Goal: Check status: Check status

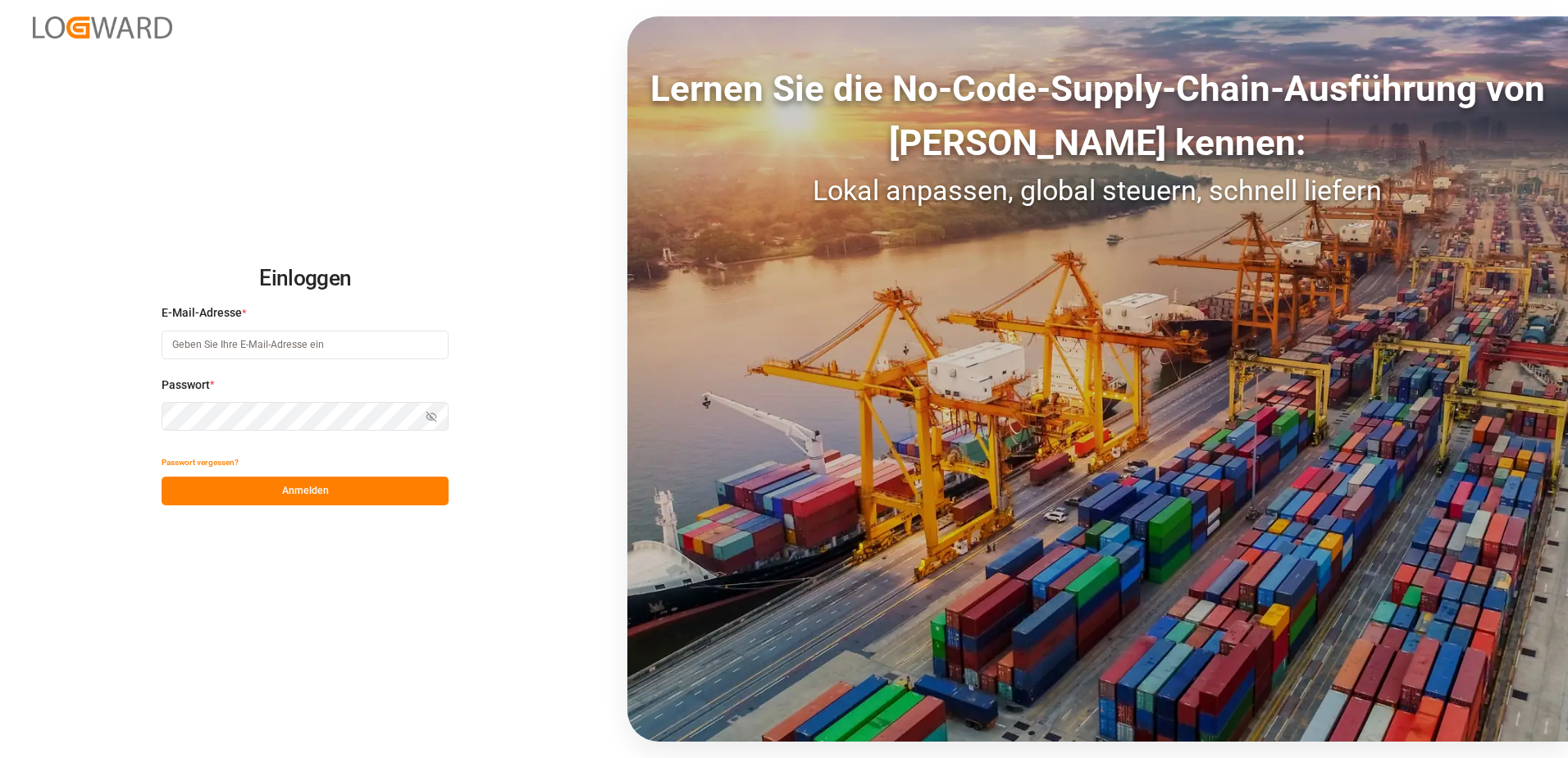
click at [231, 349] on input at bounding box center [305, 345] width 287 height 28
type input "[EMAIL_ADDRESS][PERSON_NAME][DOMAIN_NAME]"
click at [284, 493] on button "Anmelden" at bounding box center [305, 491] width 287 height 28
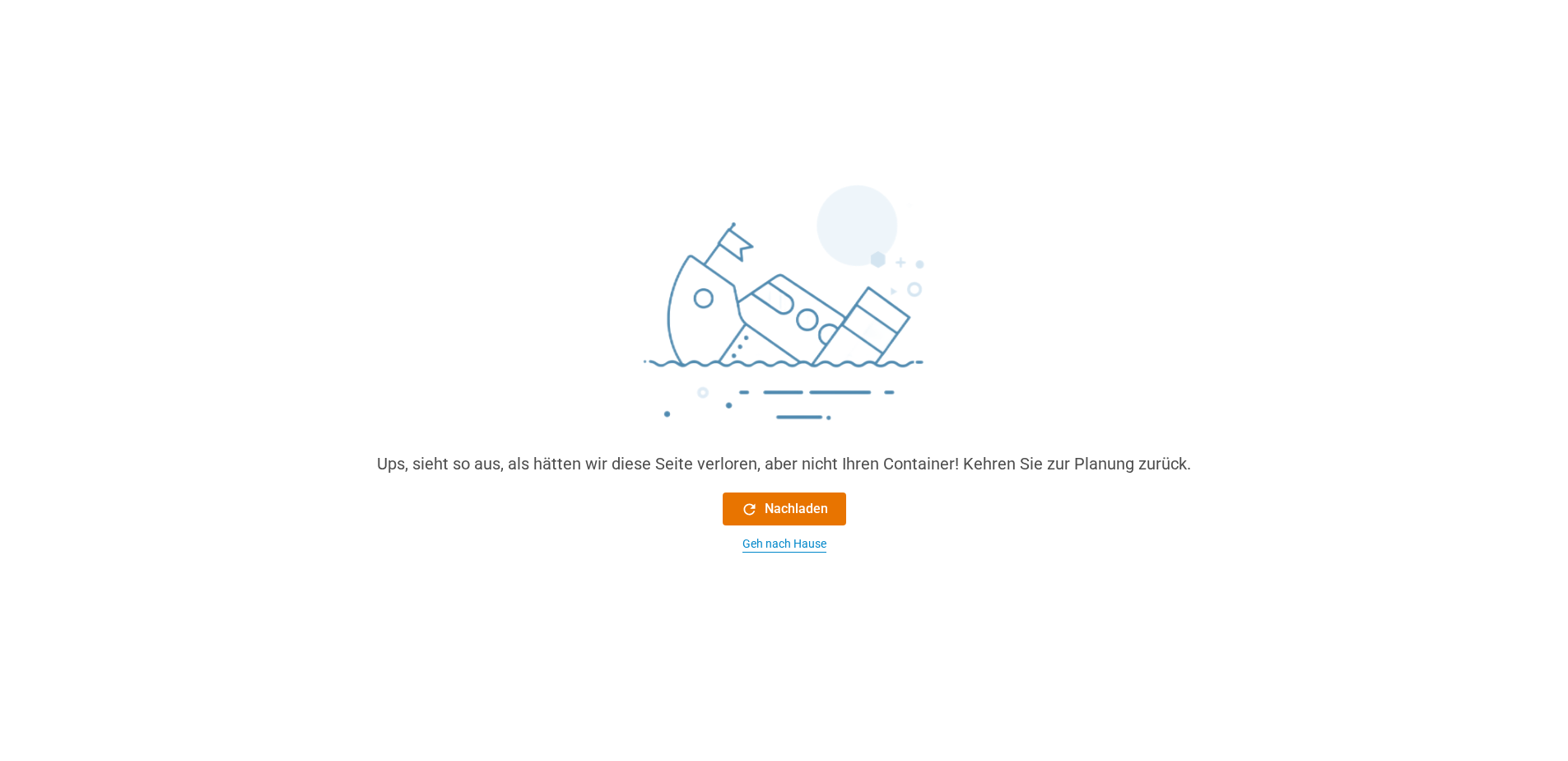
click at [770, 543] on div "Geh nach Hause" at bounding box center [784, 544] width 84 height 17
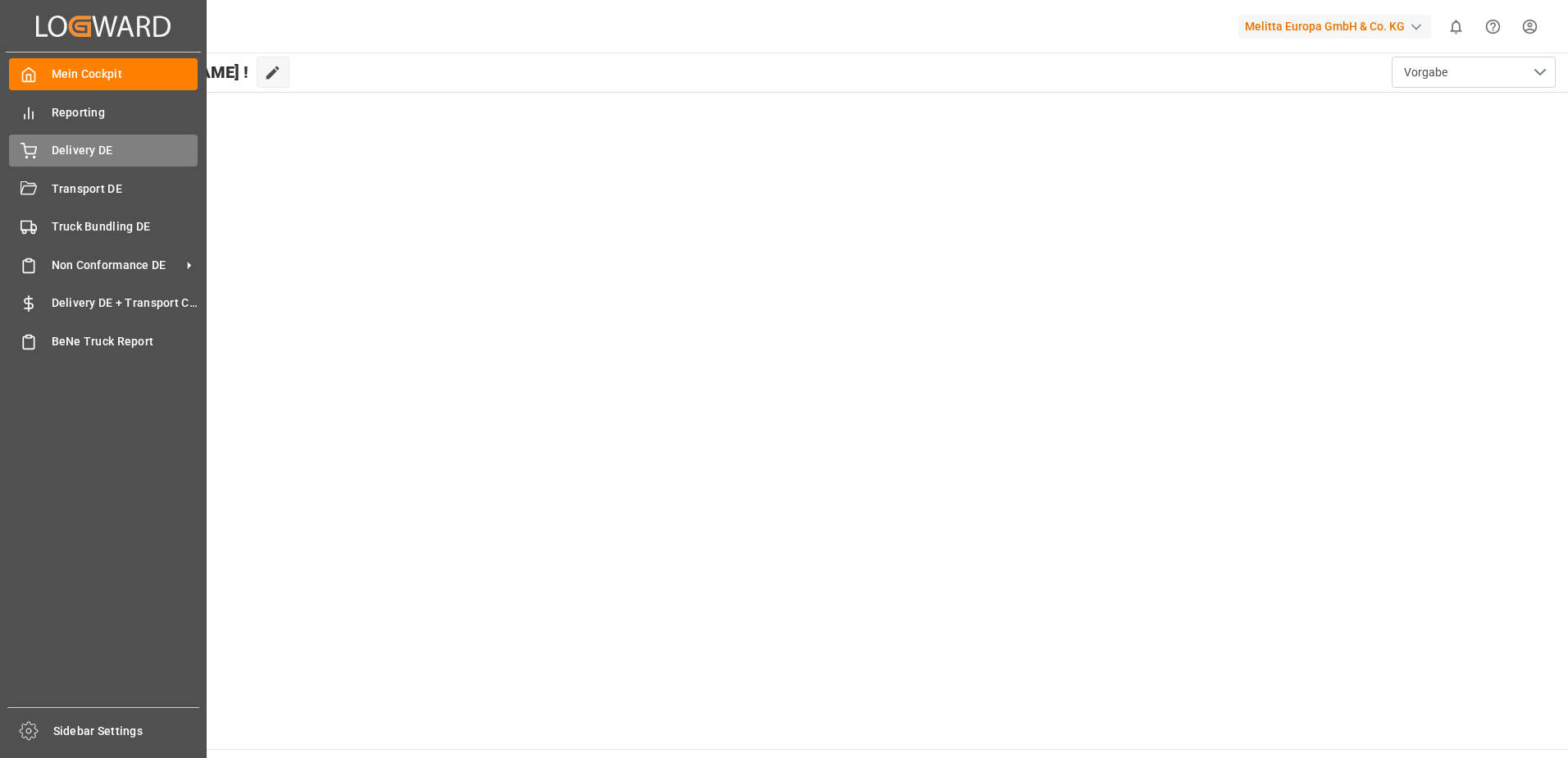
click at [29, 154] on icon at bounding box center [29, 148] width 15 height 10
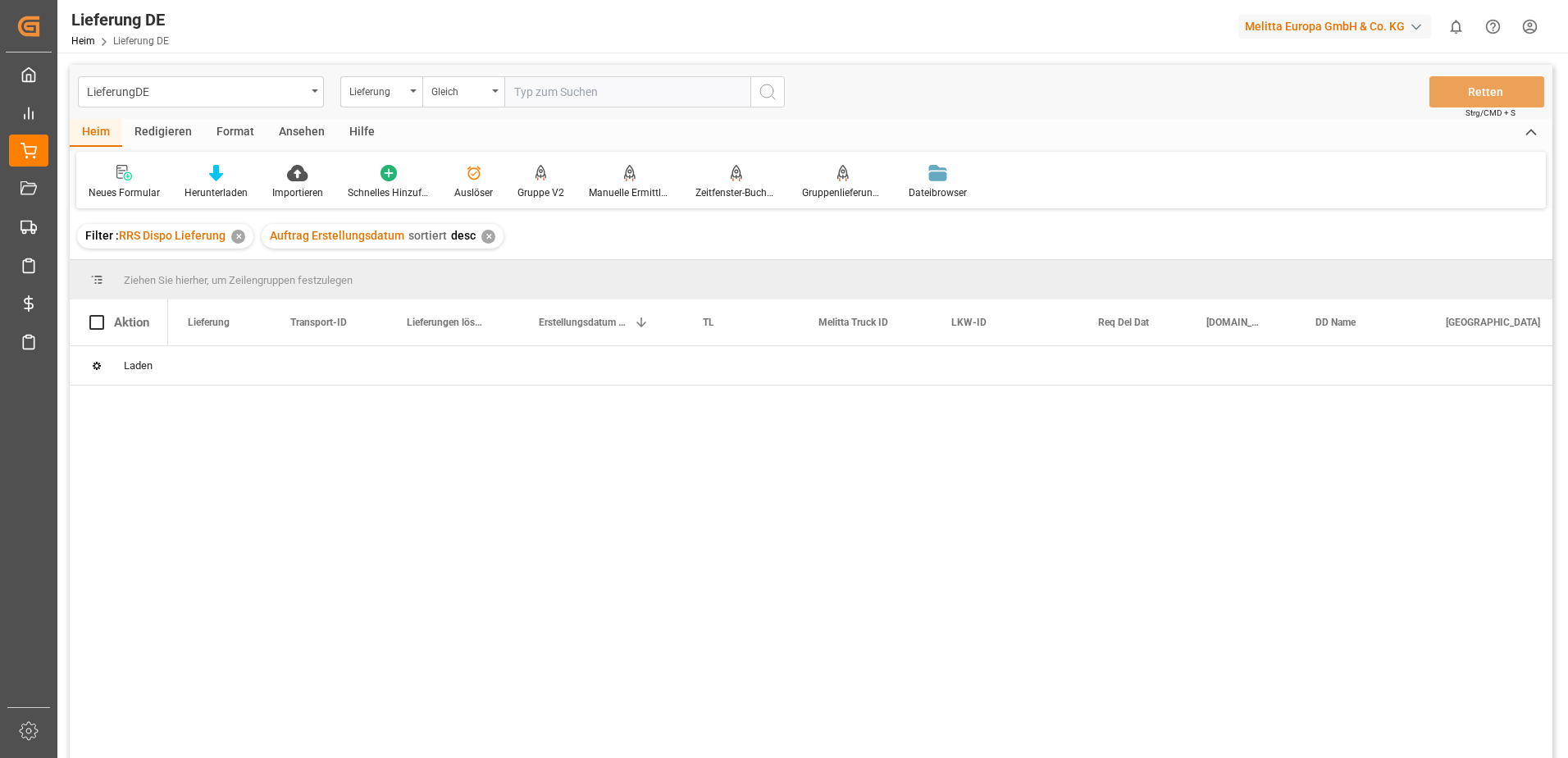
click at [593, 95] on input "text" at bounding box center [627, 92] width 246 height 31
type input "05*scHloss#."
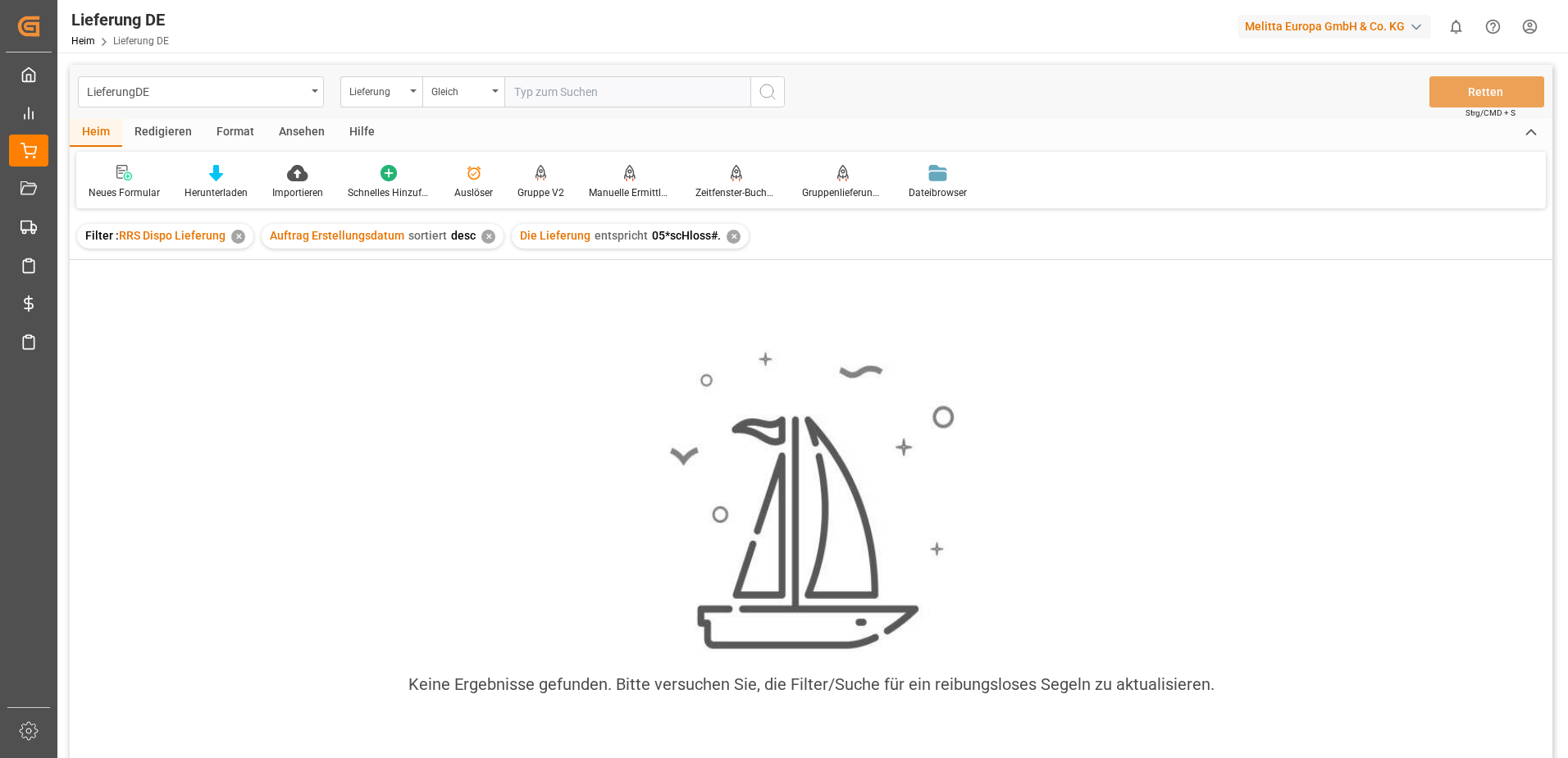
click at [541, 100] on input "text" at bounding box center [627, 92] width 246 height 31
paste input "92549060"
type input "92549060"
click at [235, 233] on div "✕" at bounding box center [238, 236] width 14 height 14
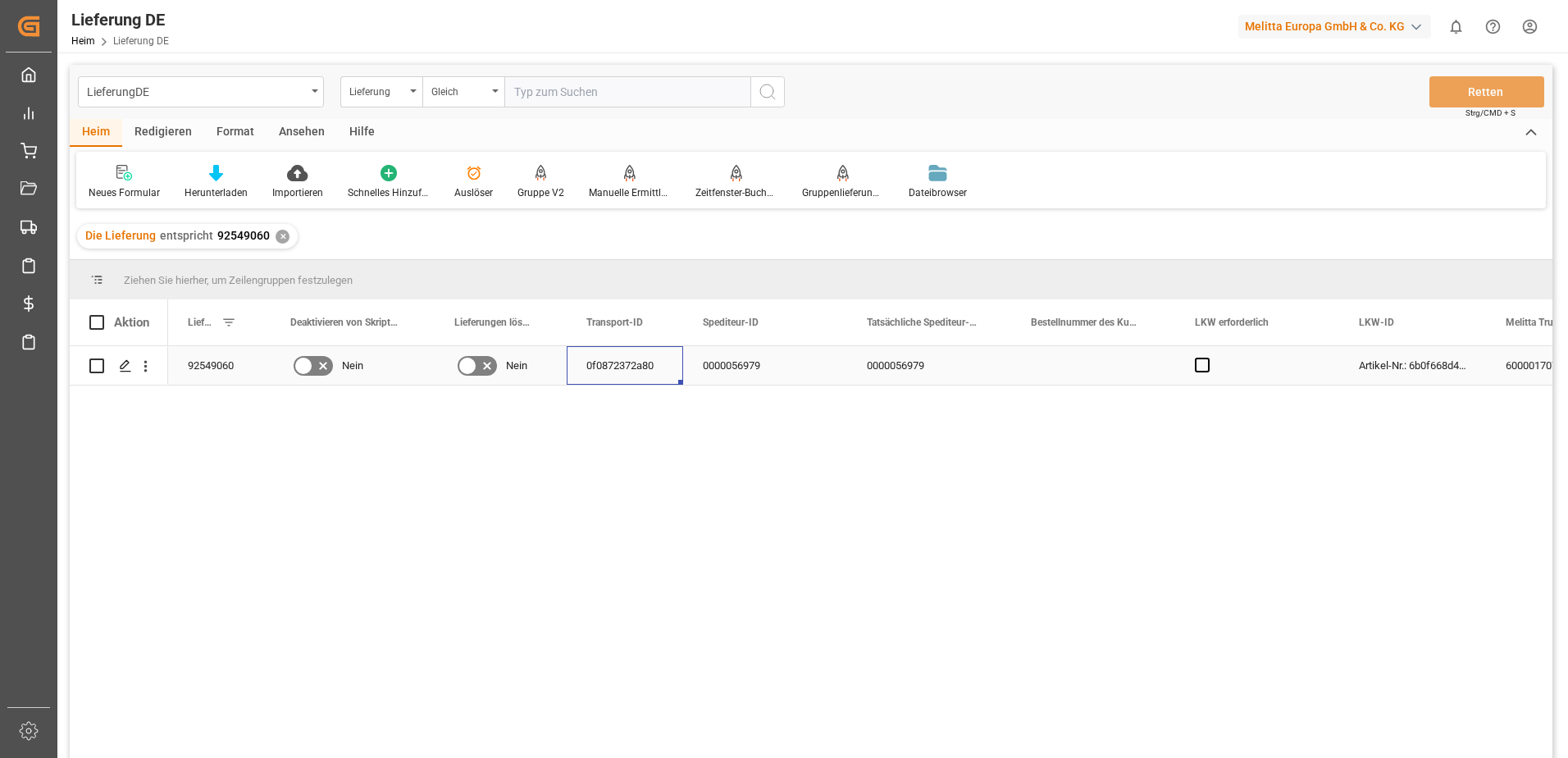
click at [592, 372] on div "0f0872372a80" at bounding box center [624, 365] width 116 height 39
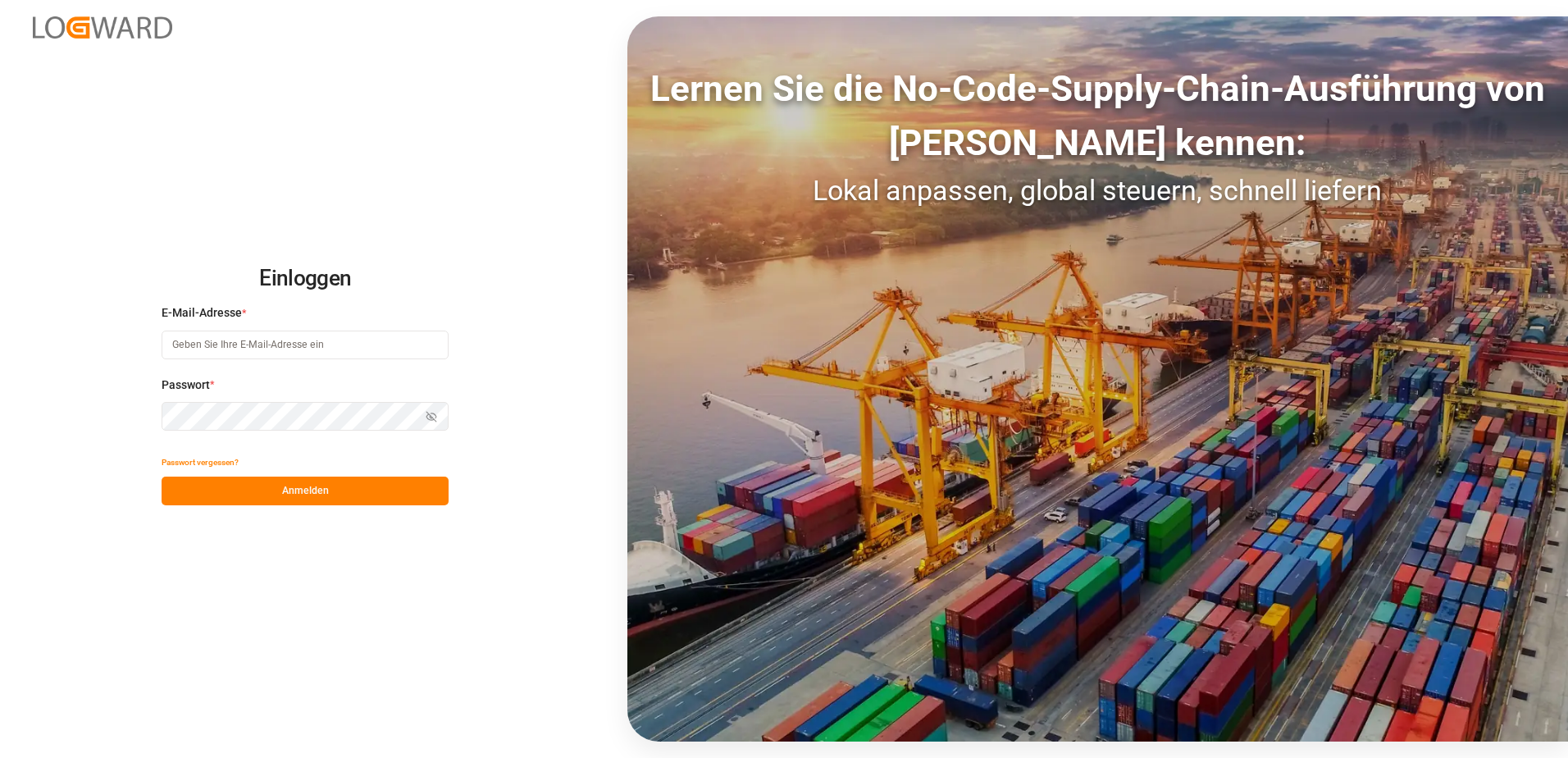
click at [335, 352] on input at bounding box center [305, 345] width 287 height 28
type input "[EMAIL_ADDRESS][PERSON_NAME][DOMAIN_NAME]"
click at [248, 351] on input at bounding box center [305, 345] width 287 height 28
type input "[EMAIL_ADDRESS][PERSON_NAME][DOMAIN_NAME]"
click at [303, 495] on button "Anmelden" at bounding box center [305, 491] width 287 height 28
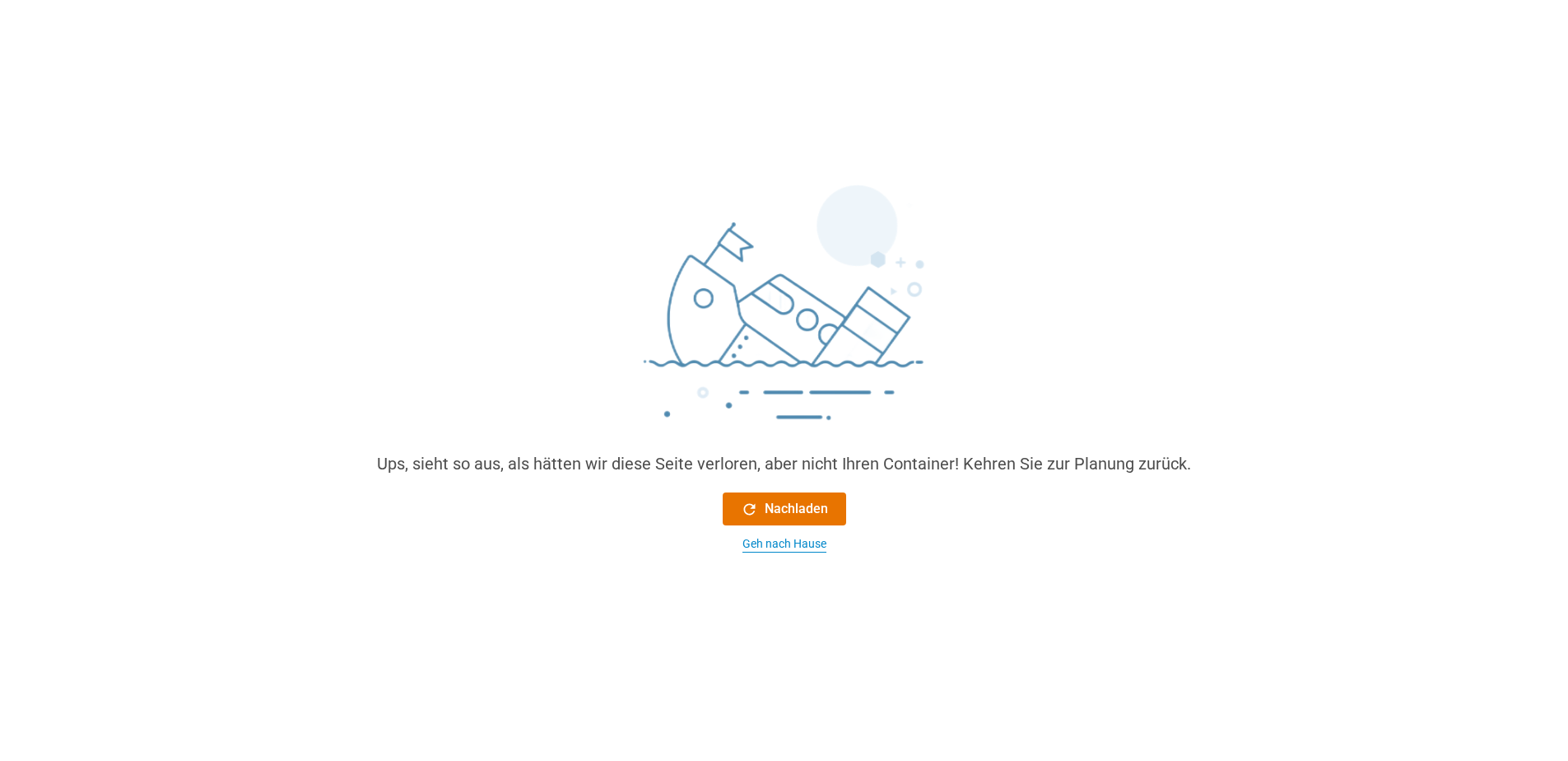
click at [805, 547] on div "Geh nach Hause" at bounding box center [784, 544] width 84 height 17
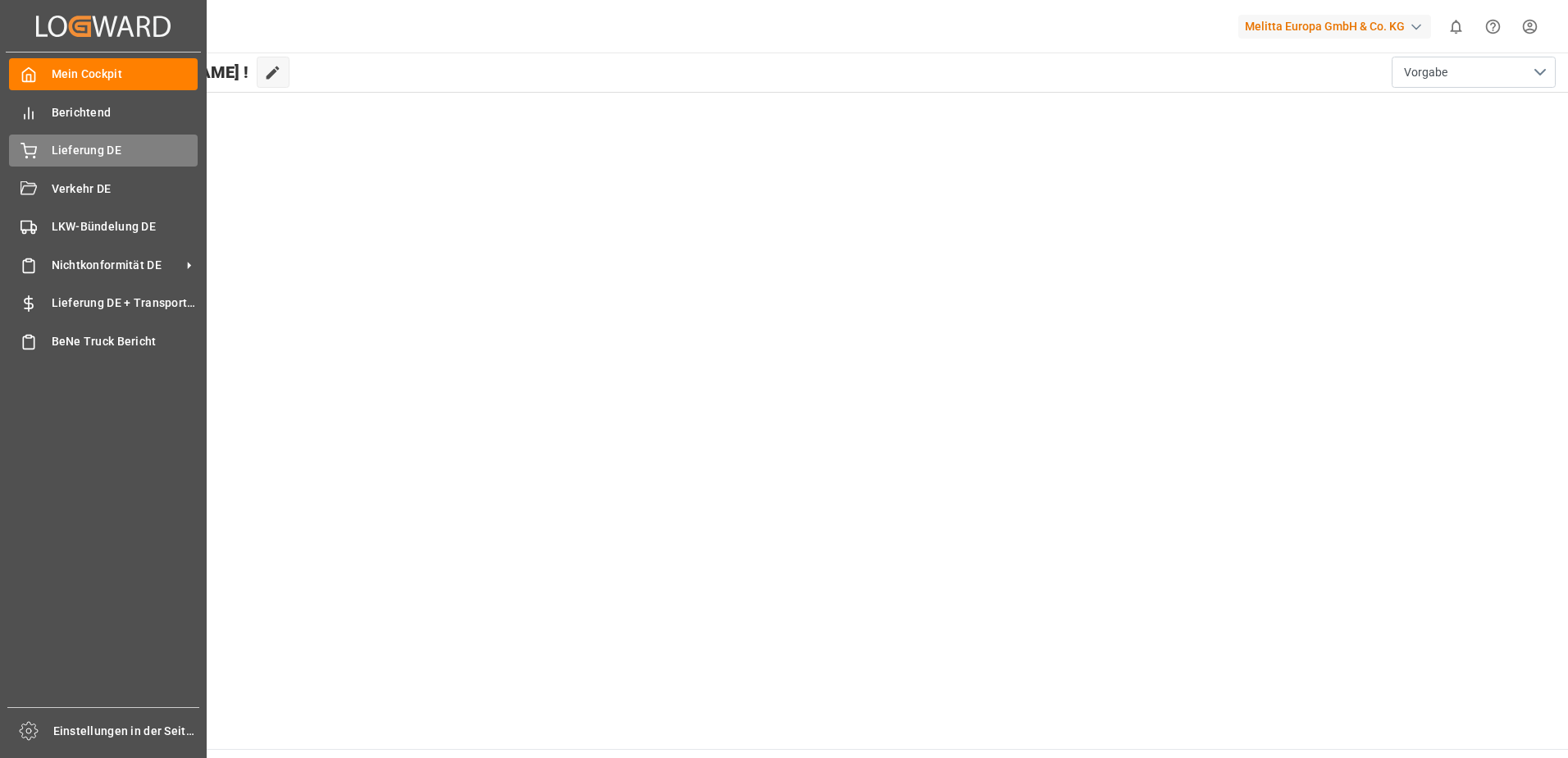
click at [28, 144] on icon at bounding box center [28, 150] width 16 height 16
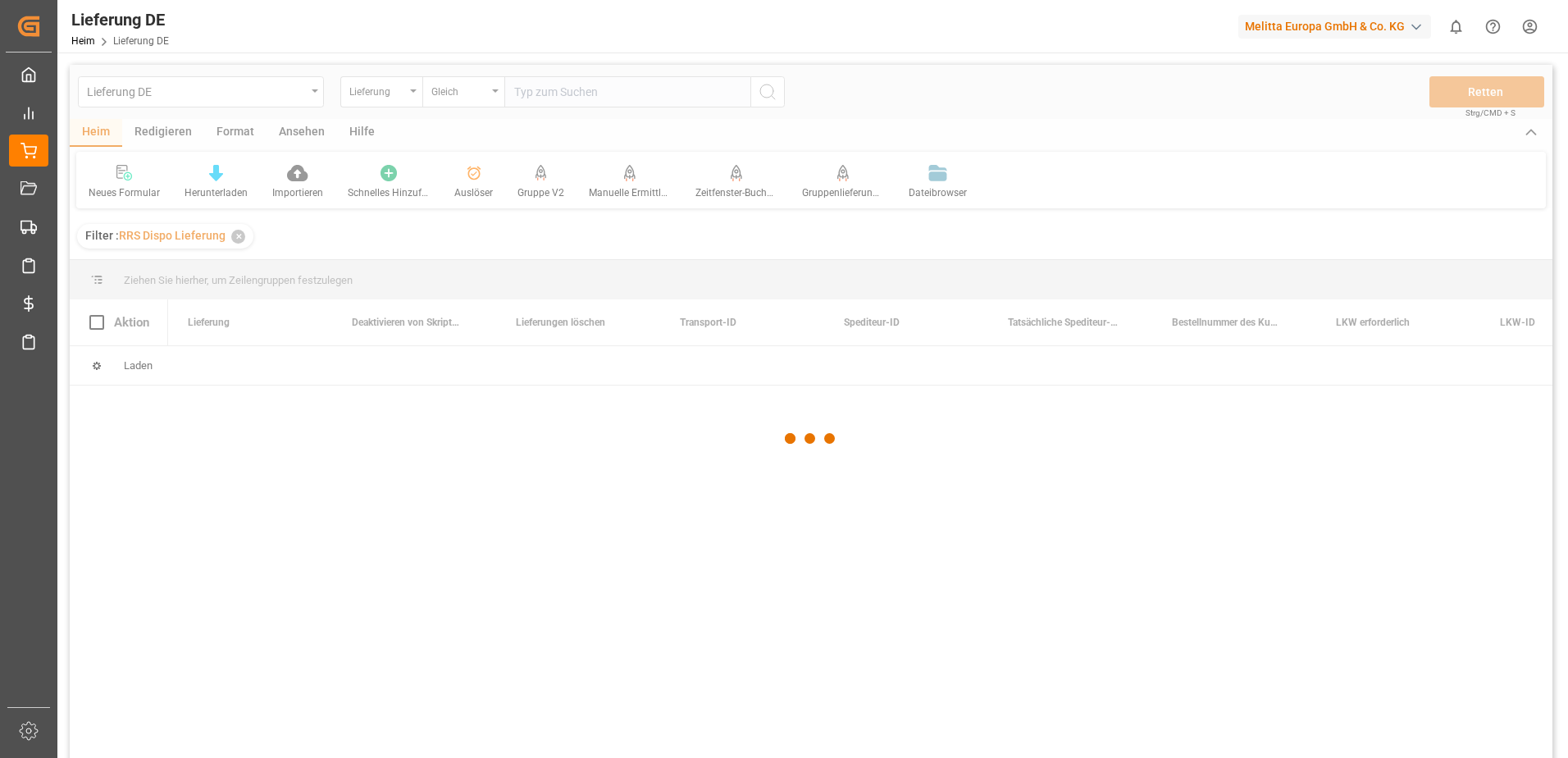
click at [560, 90] on div at bounding box center [811, 439] width 1483 height 748
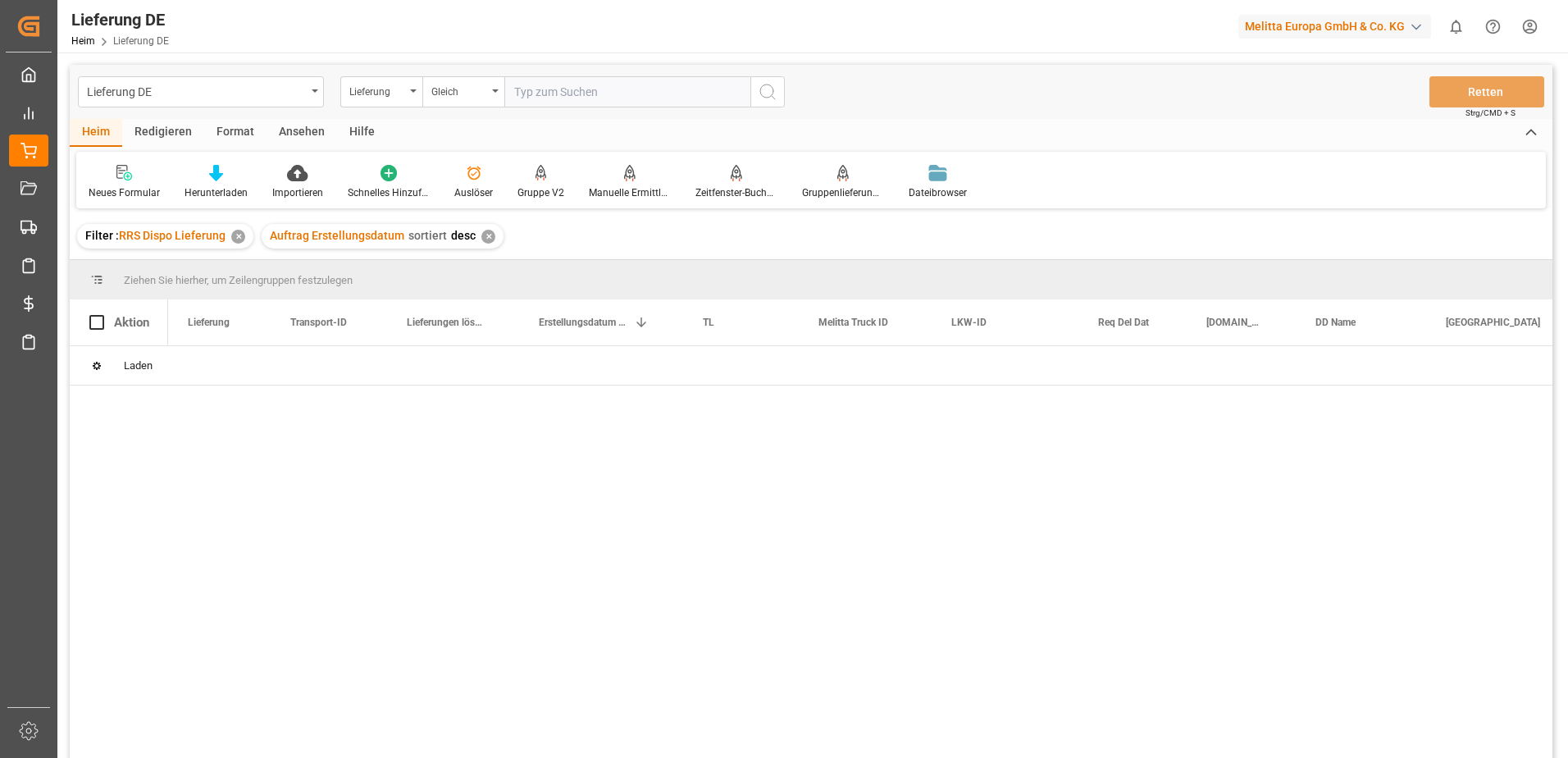
click at [560, 90] on input "text" at bounding box center [627, 92] width 246 height 31
paste input "92549060"
type input "92549060"
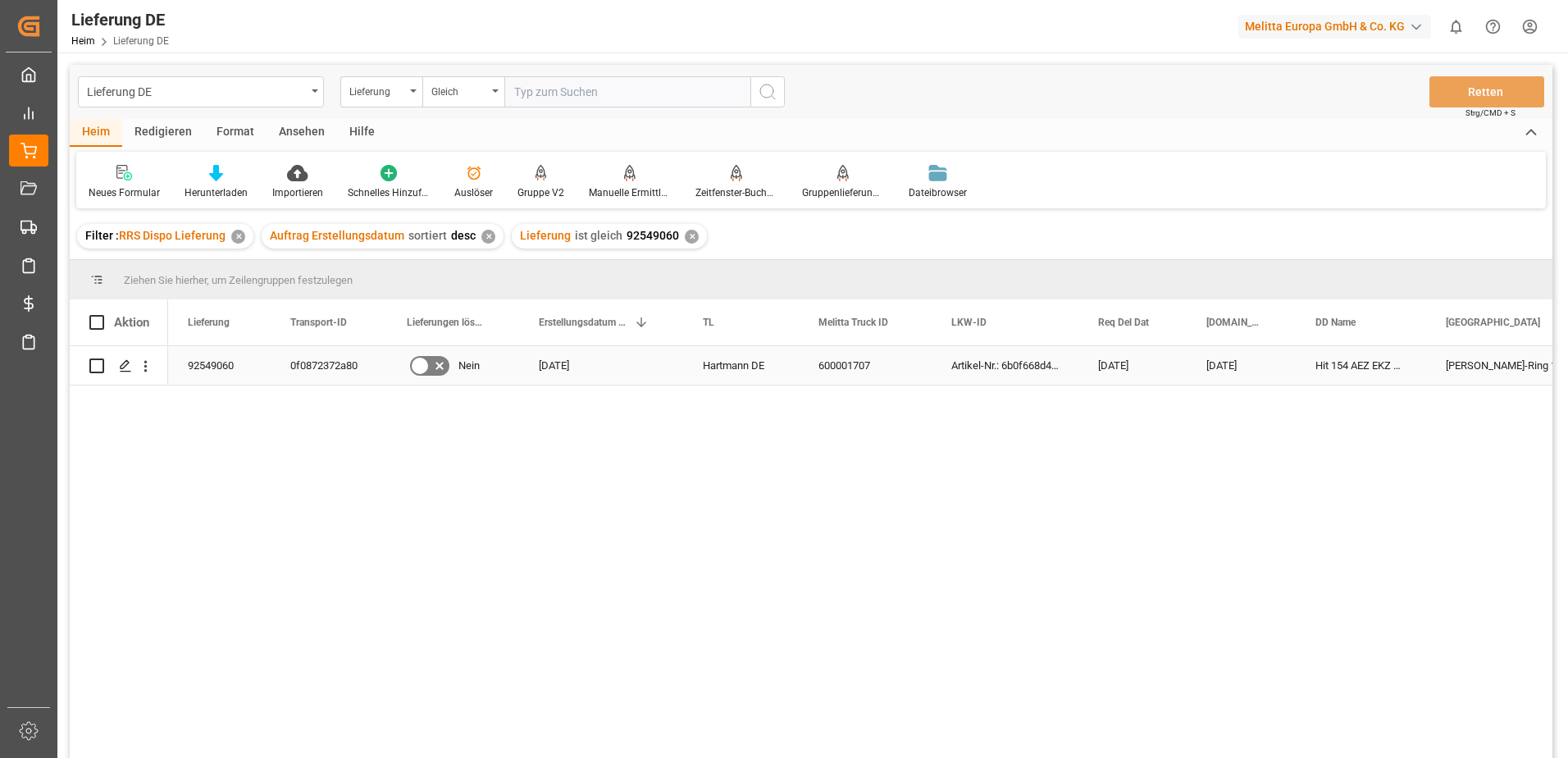
click at [323, 365] on div "0f0872372a80" at bounding box center [329, 365] width 116 height 39
click at [143, 363] on icon "Menü öffnen" at bounding box center [145, 366] width 17 height 17
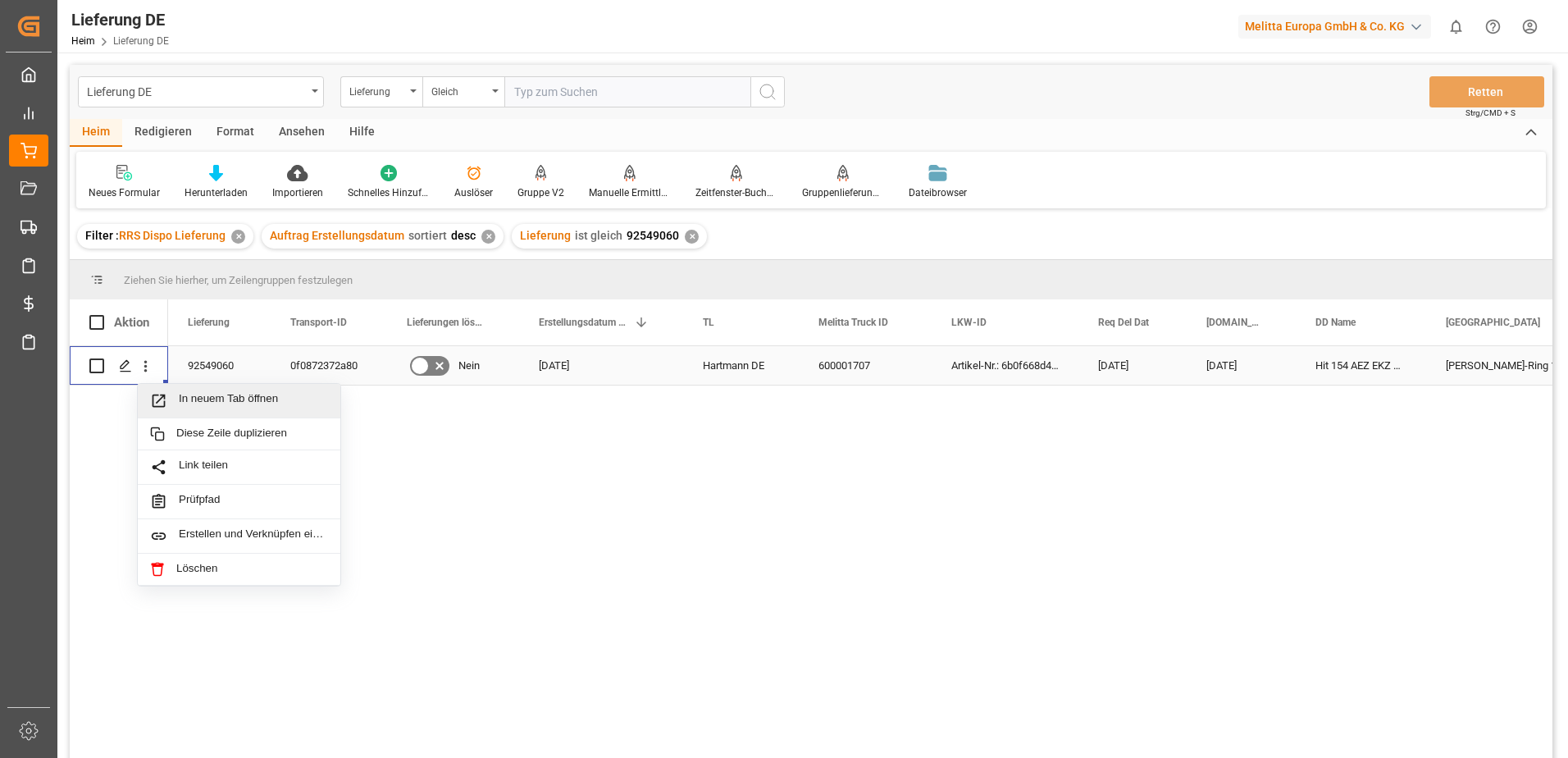
click at [190, 391] on div "In neuem Tab öffnen" at bounding box center [239, 401] width 203 height 34
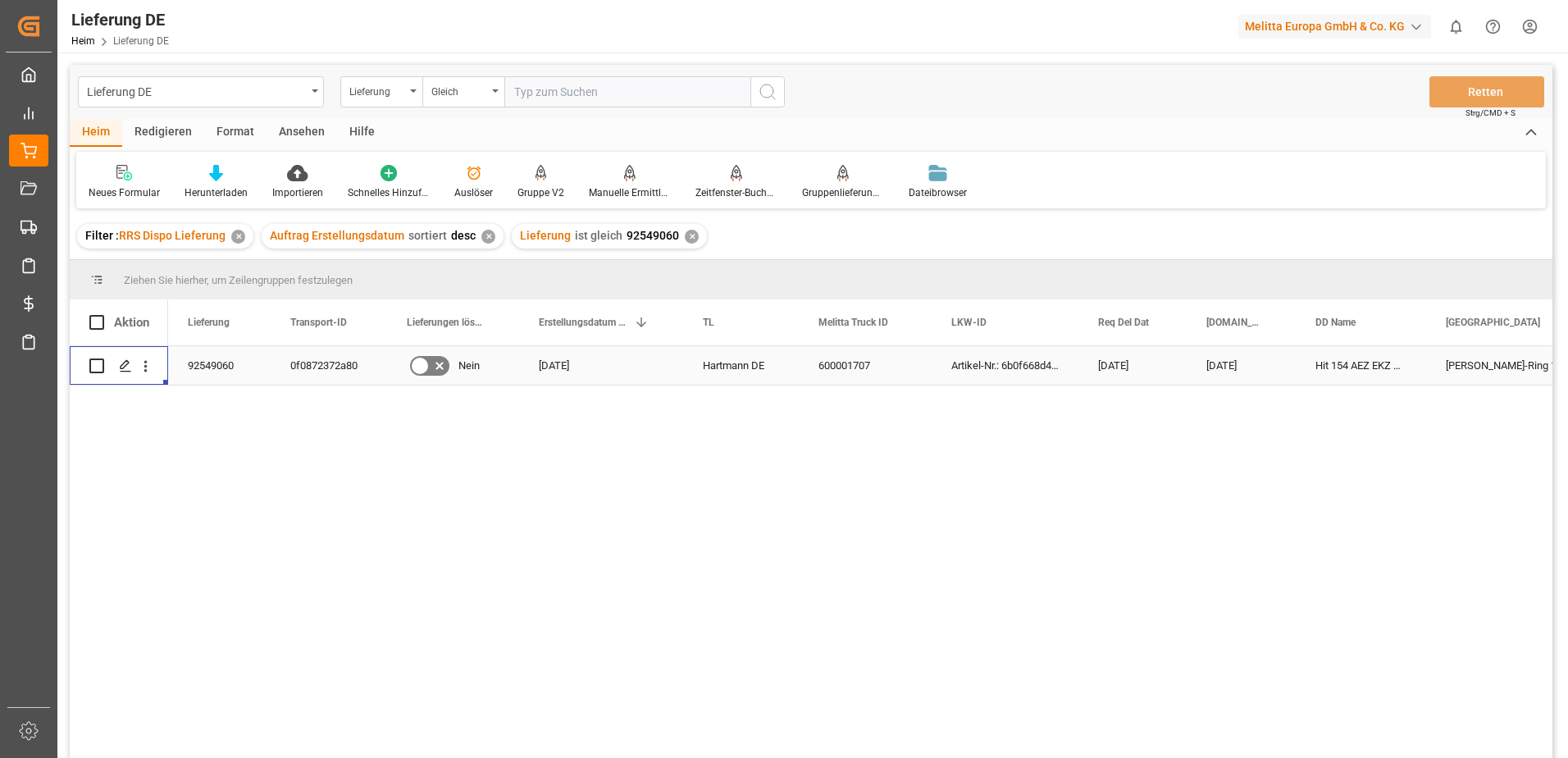
click at [207, 371] on div "92549060" at bounding box center [219, 365] width 103 height 39
click at [310, 372] on div "0f0872372a80" at bounding box center [329, 365] width 116 height 39
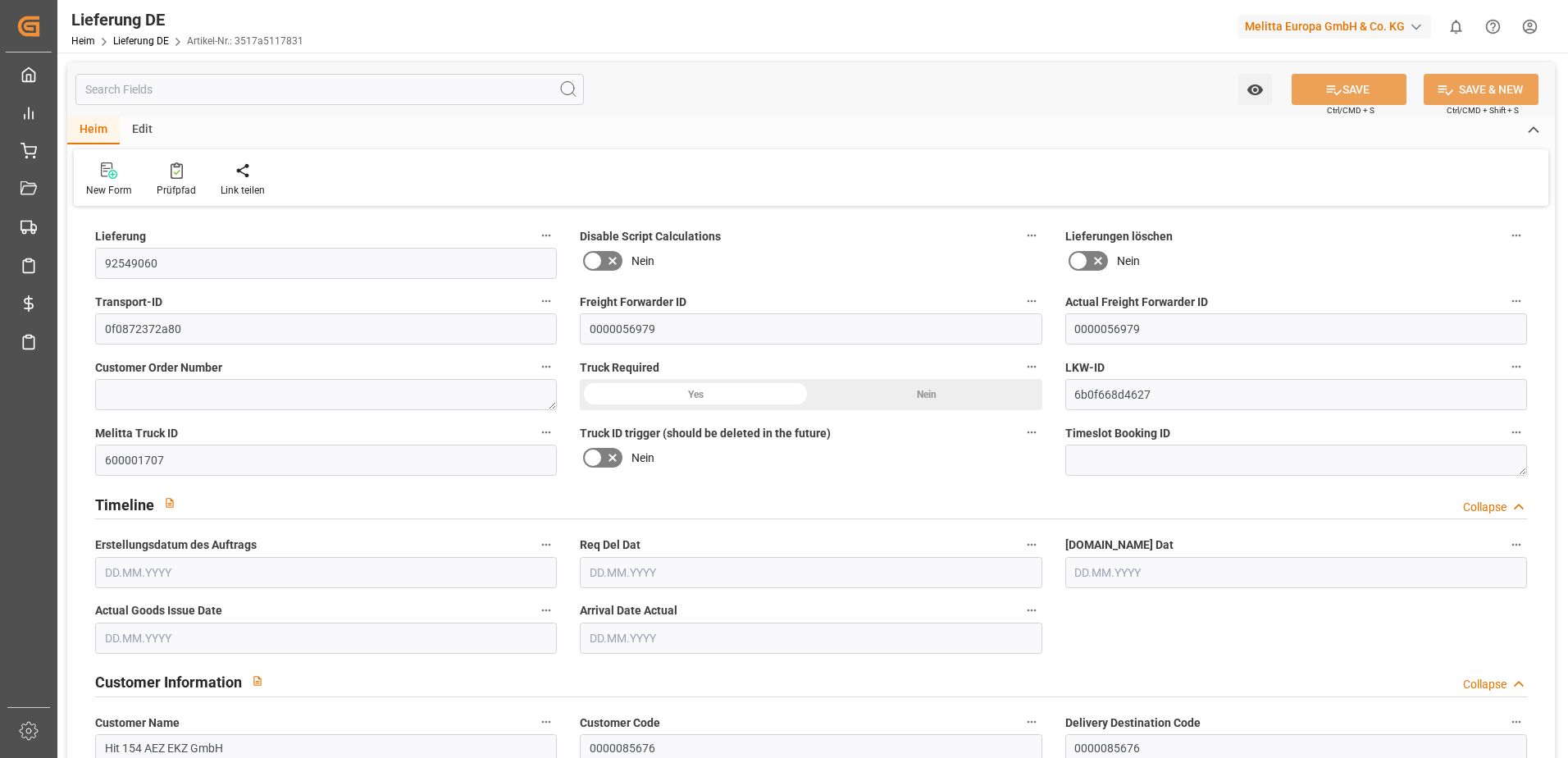
type input "1"
type input "67.755"
type input "112"
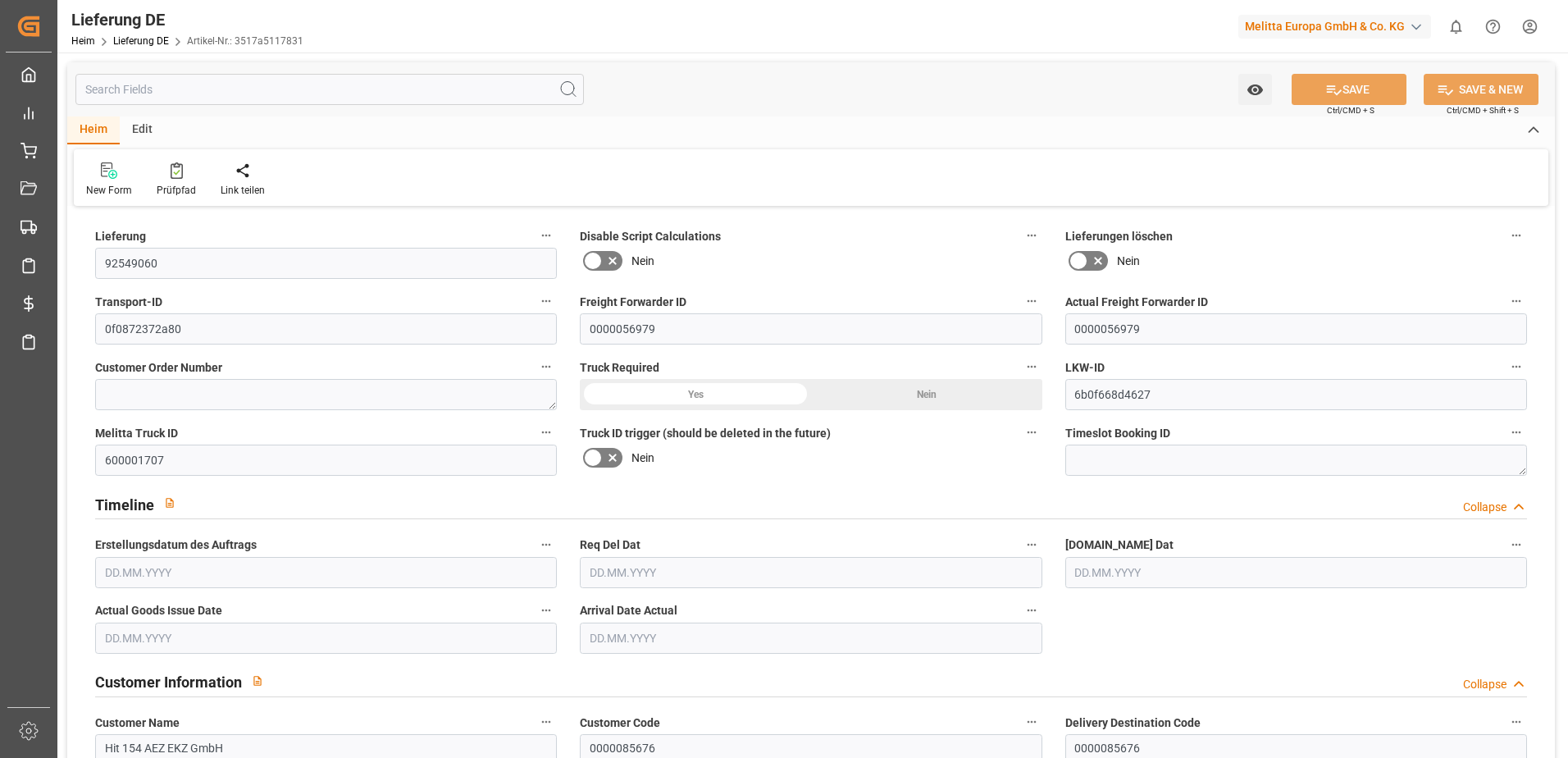
type input "548.647"
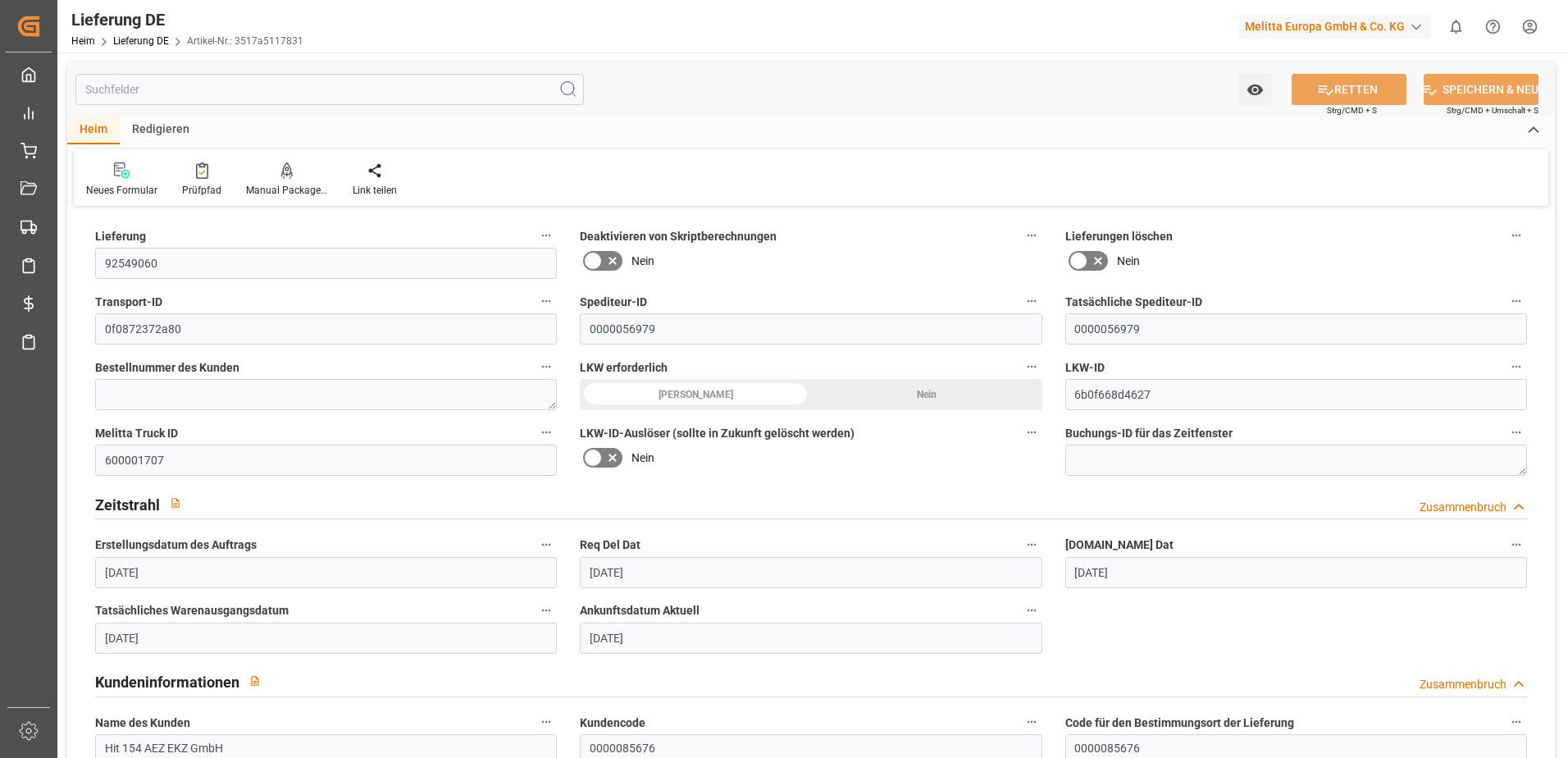
type input "[DATE]"
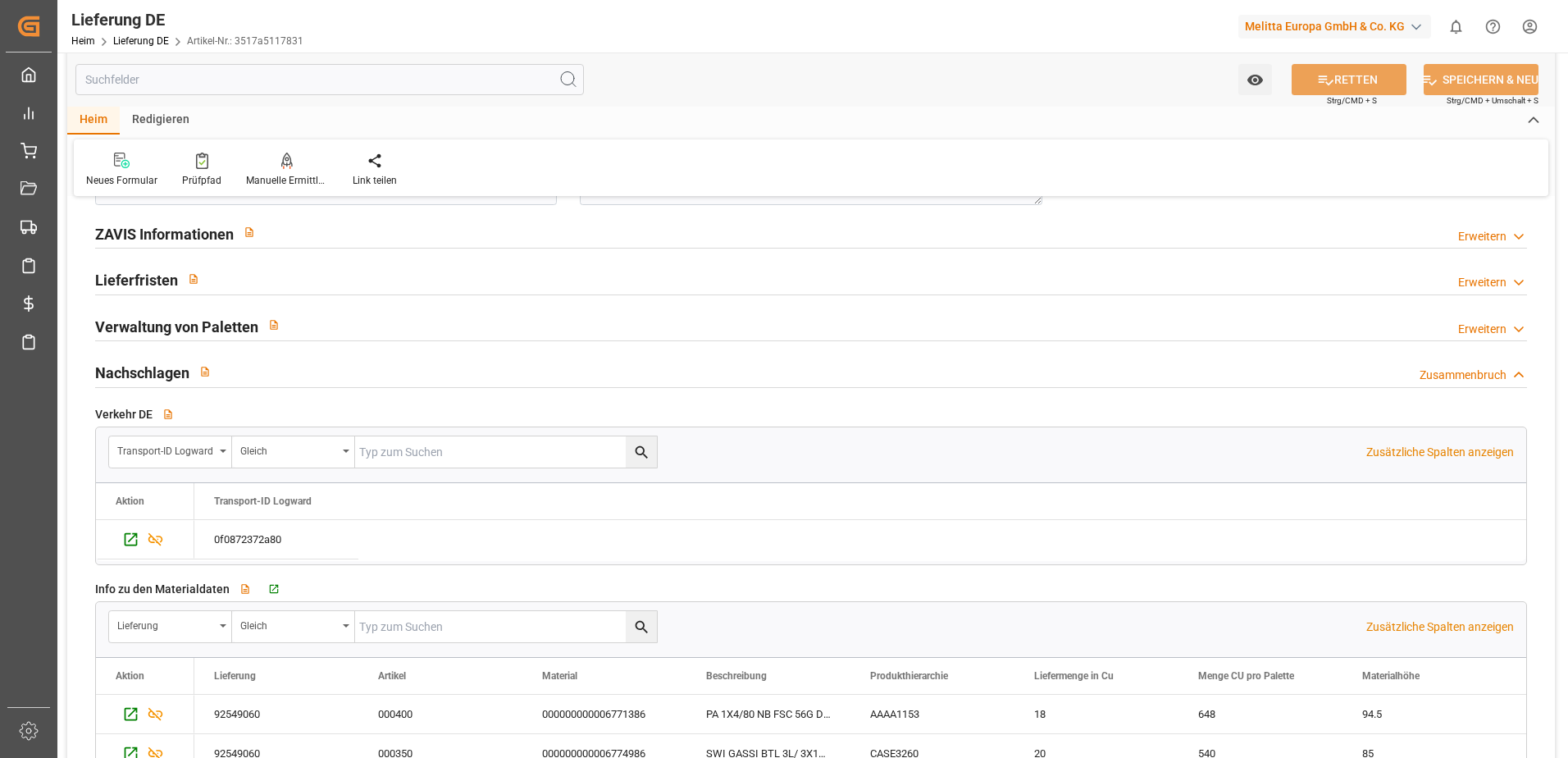
scroll to position [2379, 0]
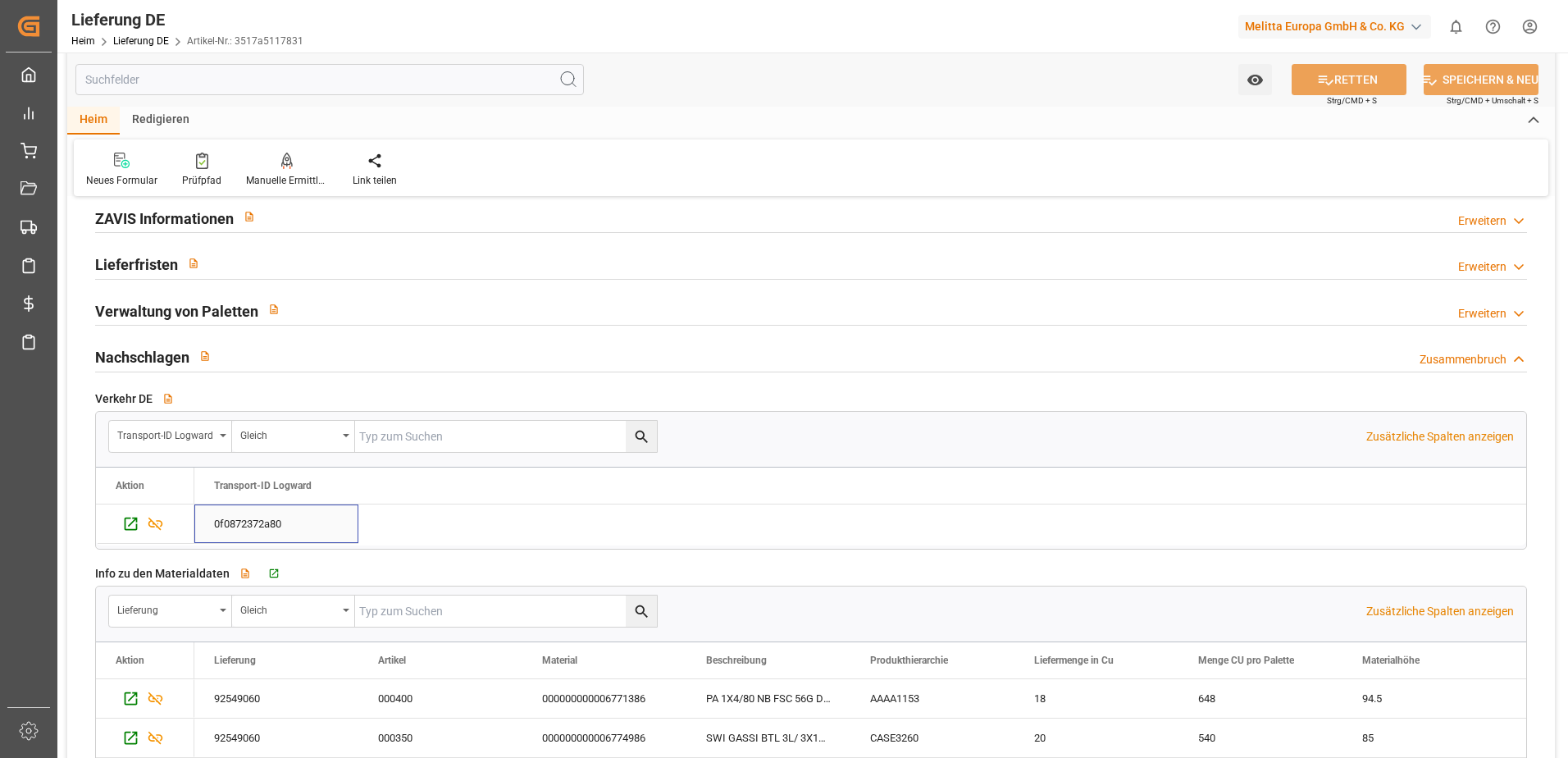
click at [215, 524] on div "0f0872372a80" at bounding box center [277, 523] width 164 height 39
click at [124, 529] on icon "Drücken Sie die Leertaste, um die Auswahl dieser Zeile aufzuheben." at bounding box center [130, 524] width 17 height 17
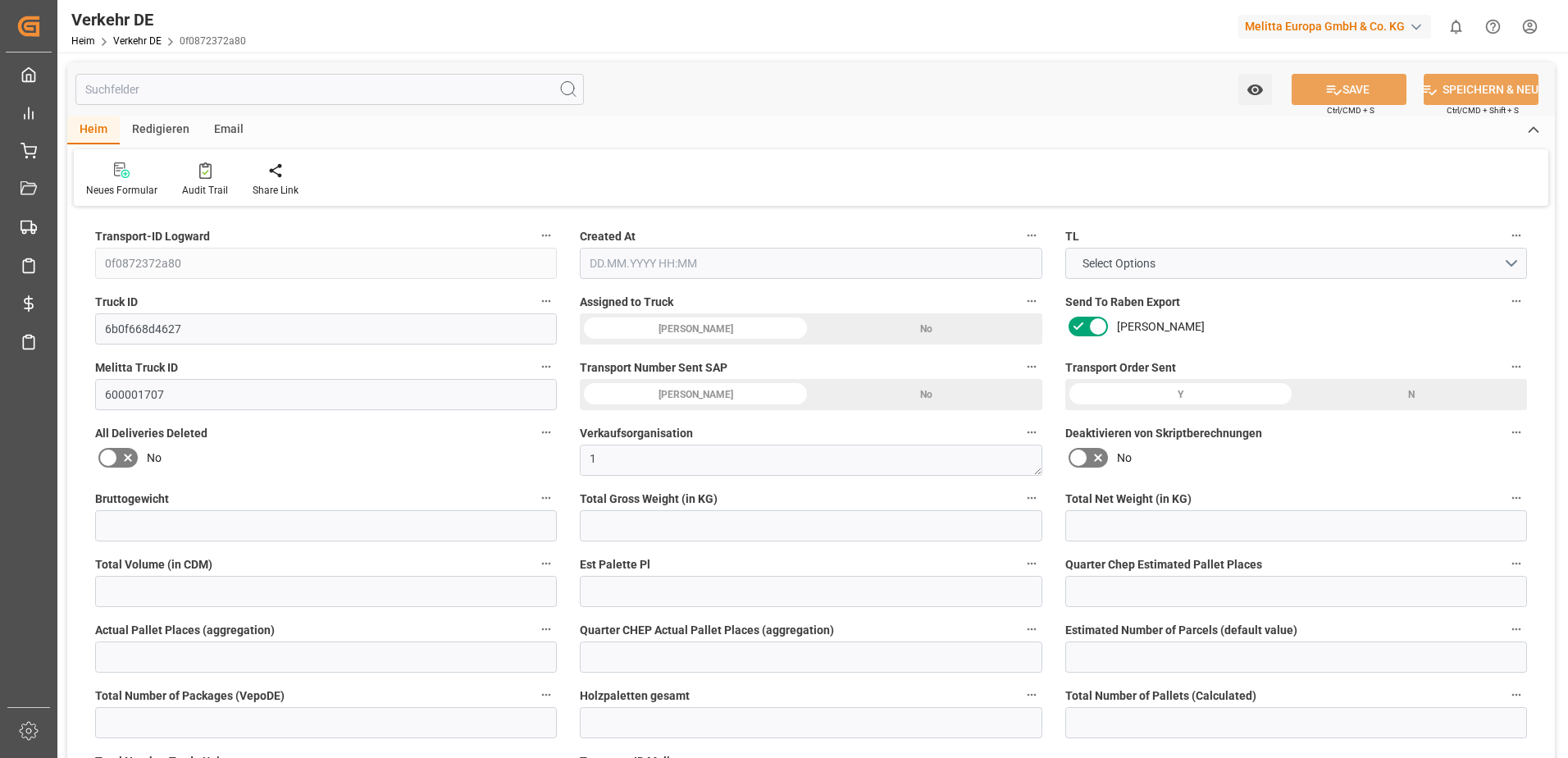
type input "112"
type input "86.301"
type input "67.755"
type input "548.647"
type input "1"
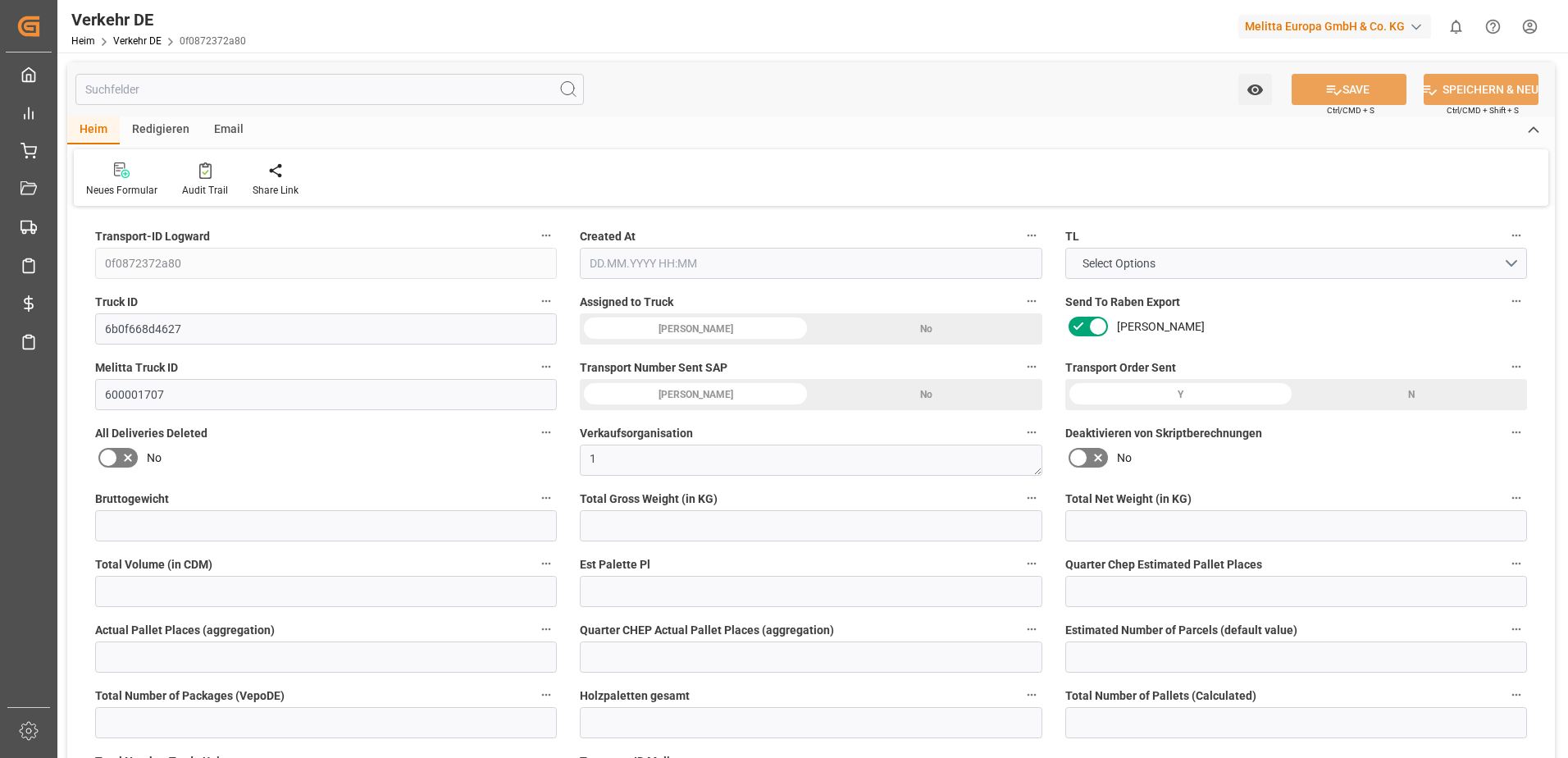
type input "0"
type input "1"
type input "0"
type input "1"
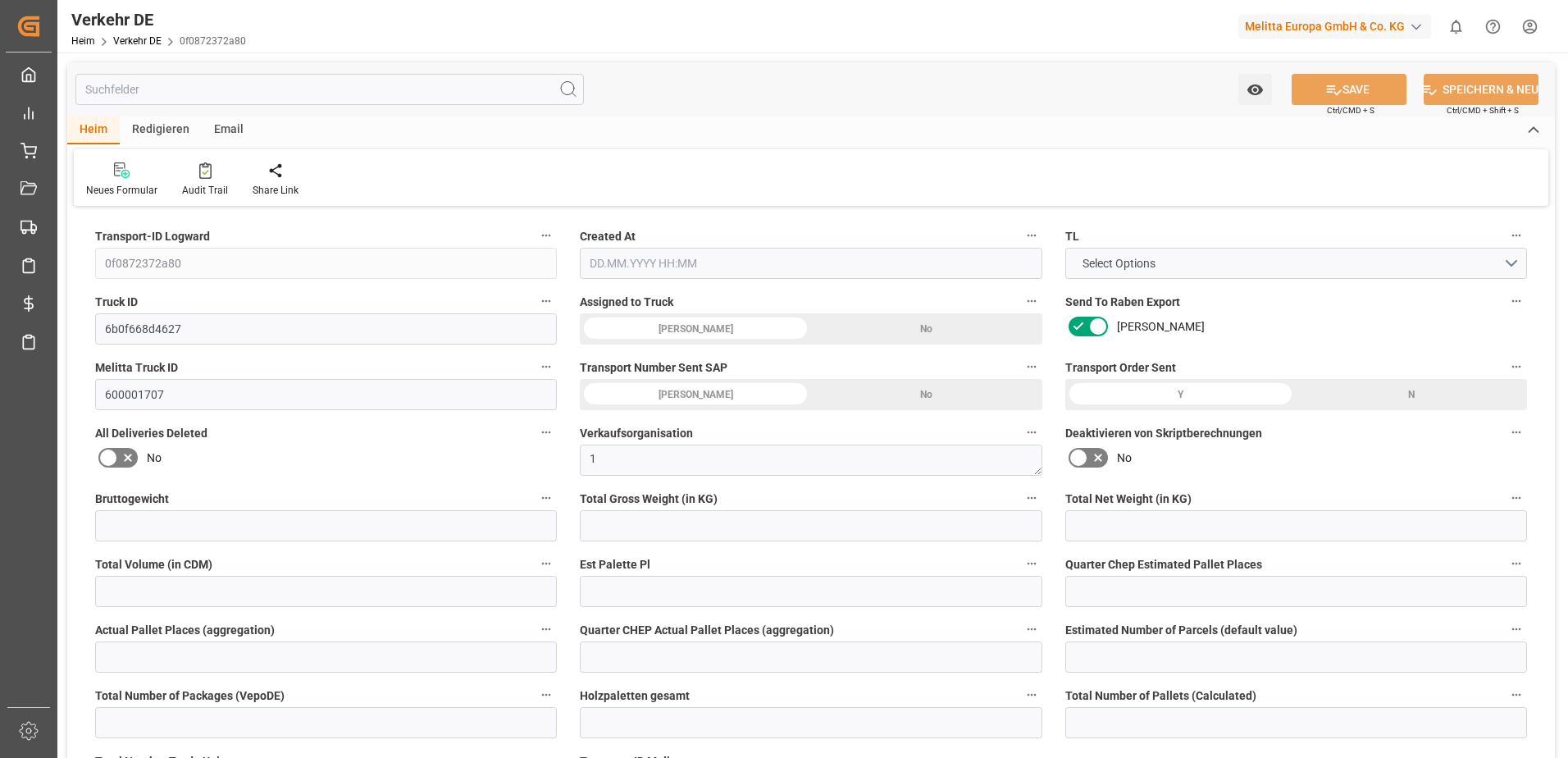
type input "1"
type input "0"
type input "49"
type input "0"
type input "61.81"
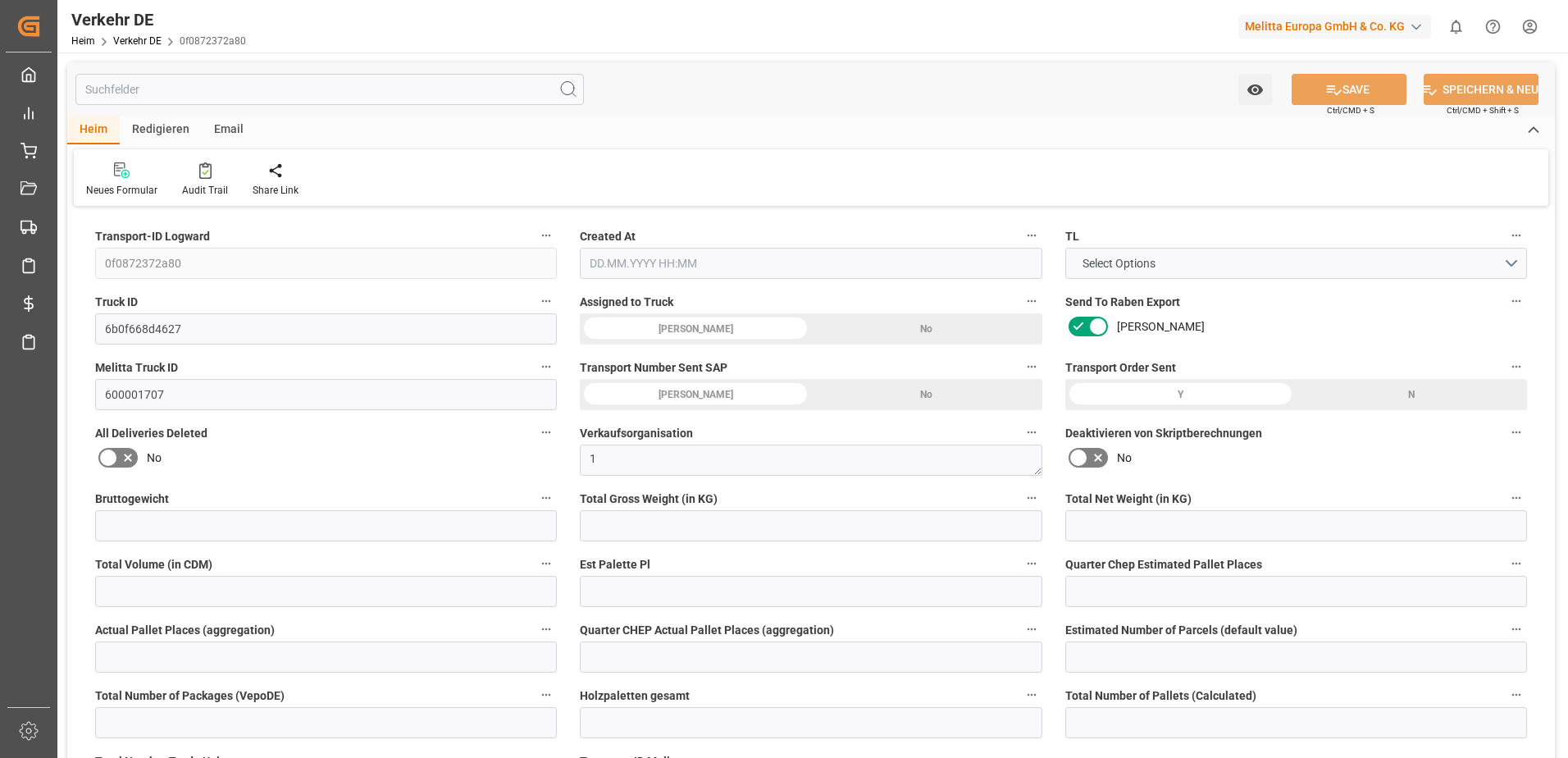
type input "48.817"
type input "61.81"
type input "61.229"
type input "82"
type input "0"
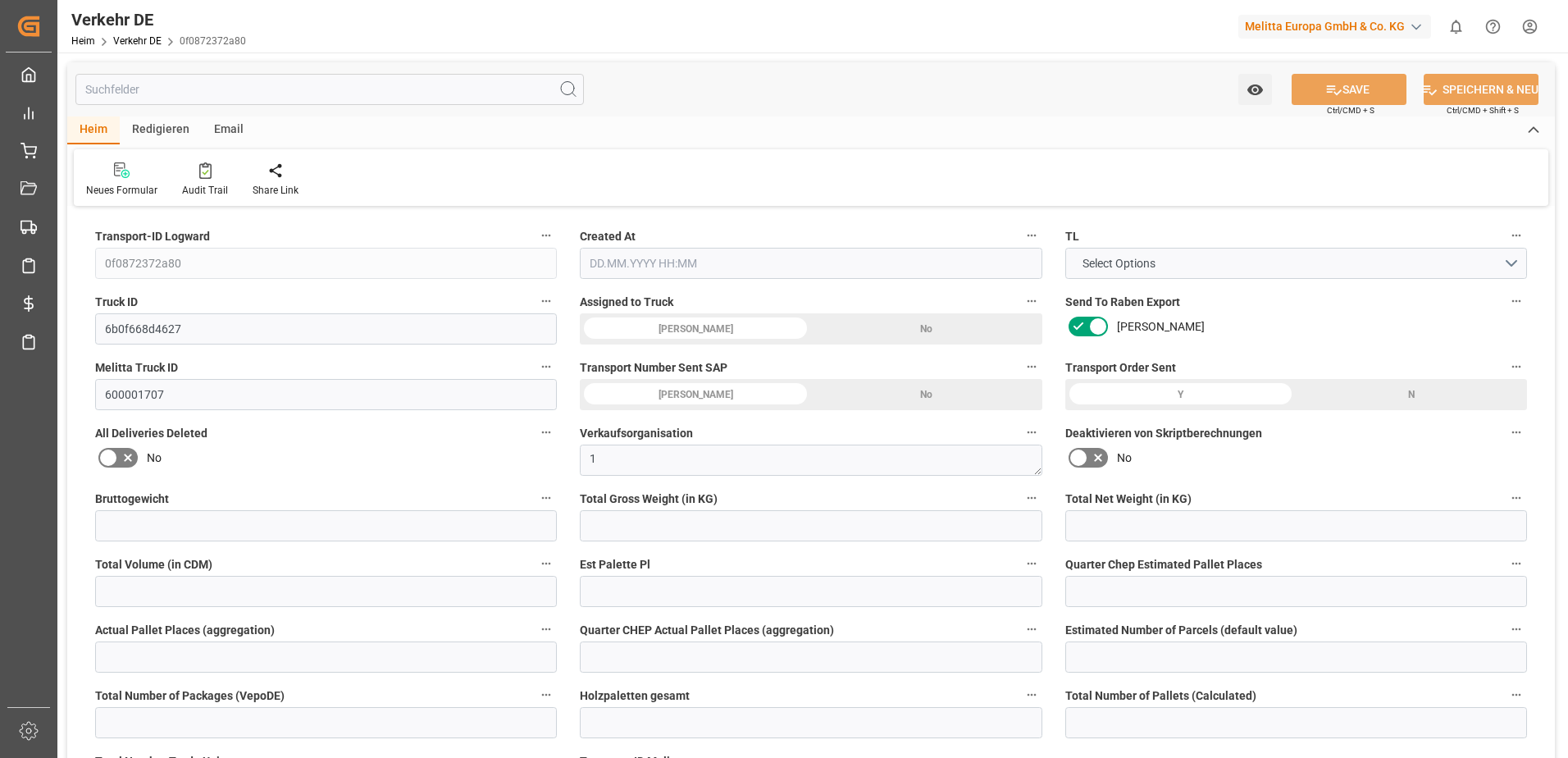
type input "1"
type input "0"
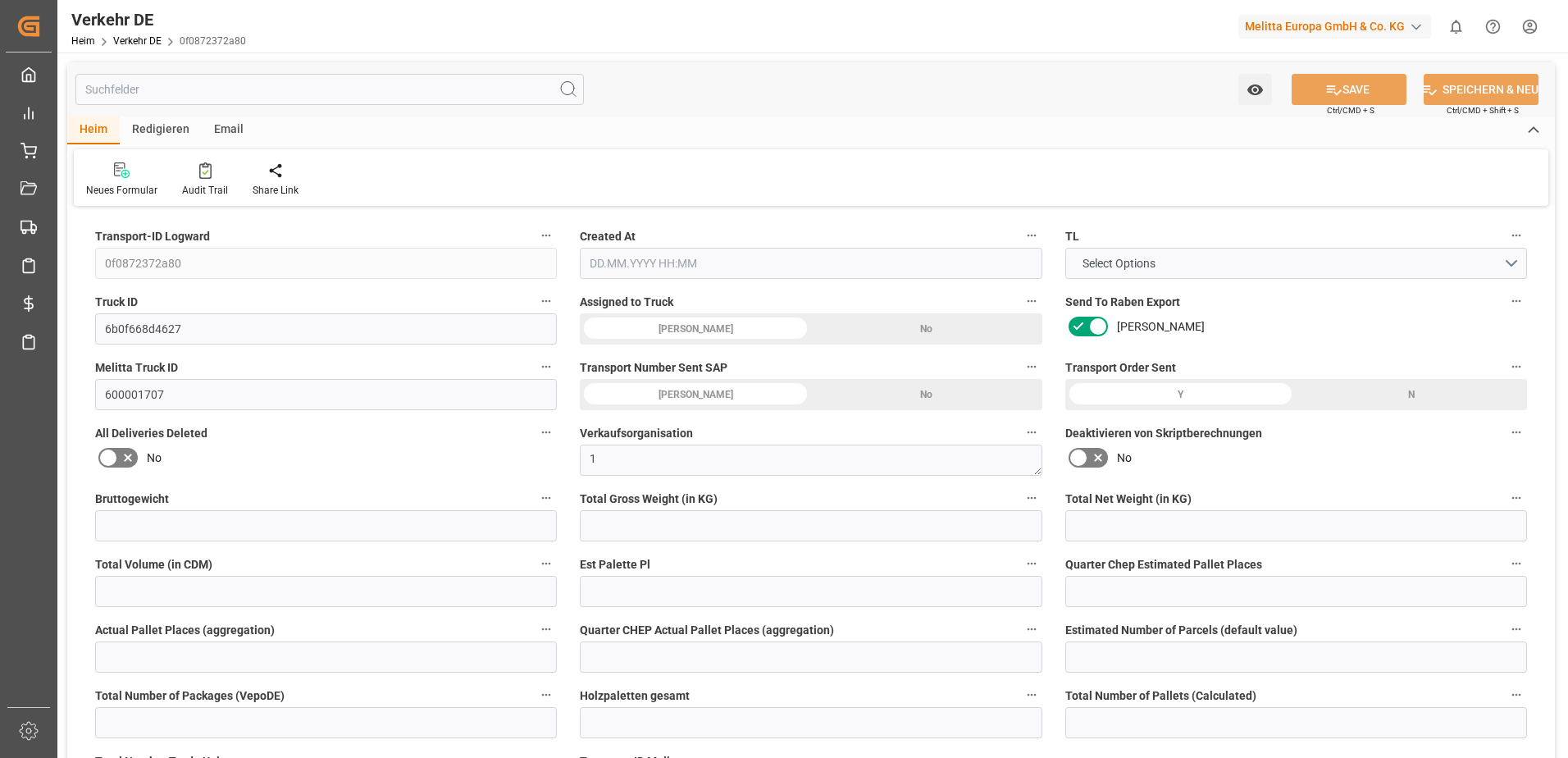
type input "0"
type input "-0.581"
type input "0"
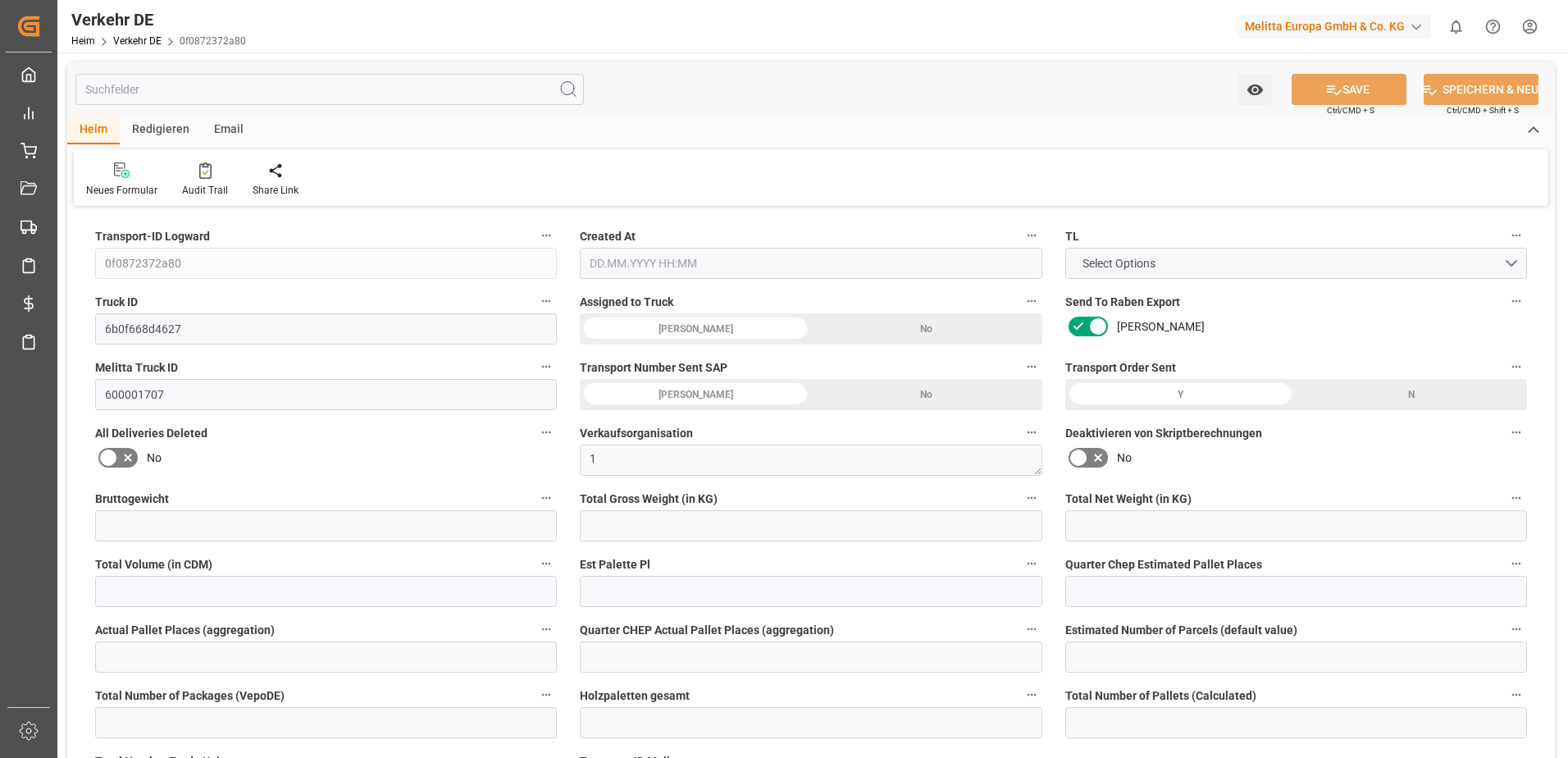
type input "0"
type input "86.301"
type input "4710.8598"
type input "21"
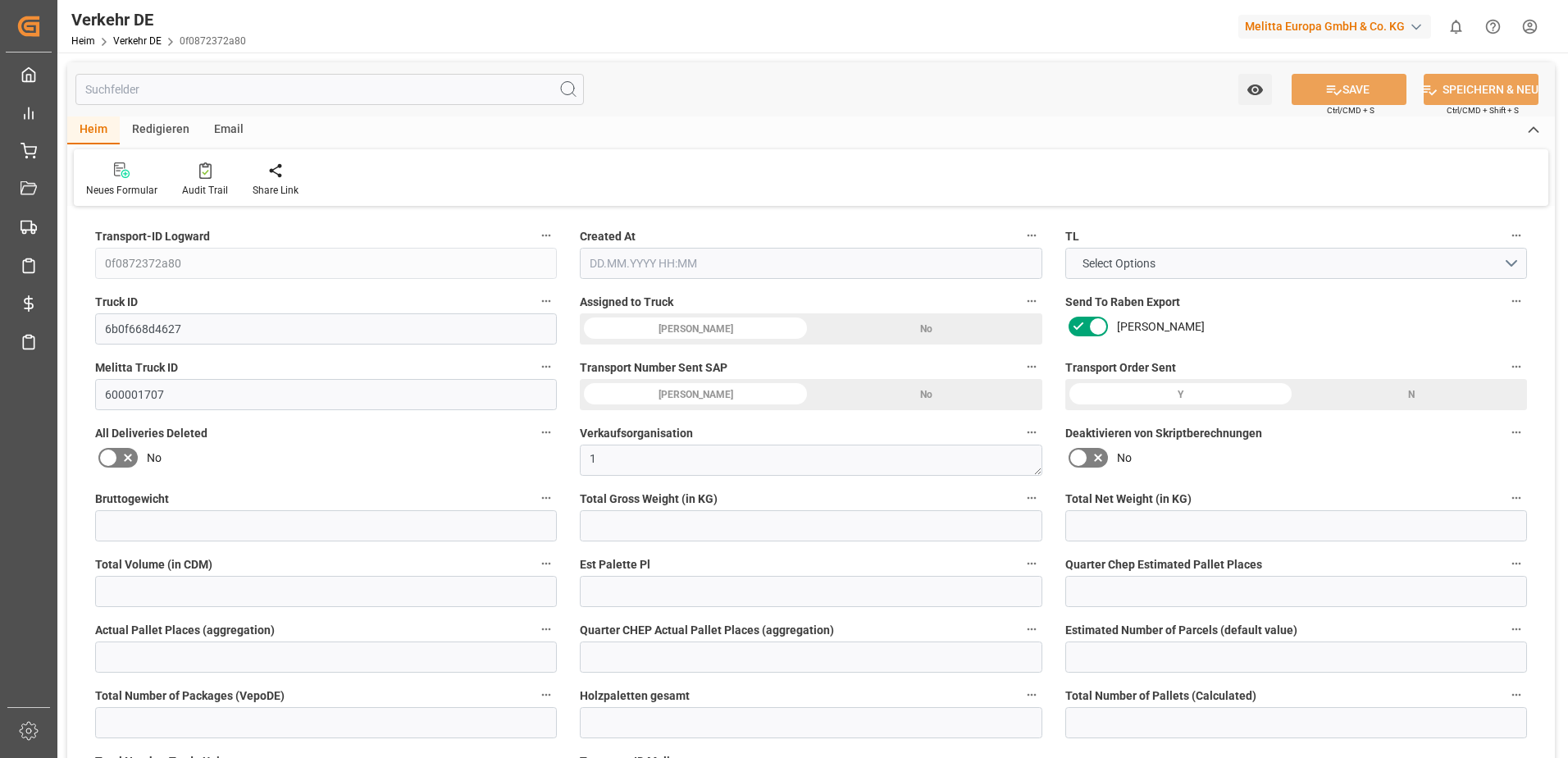
type input "35"
type input "0"
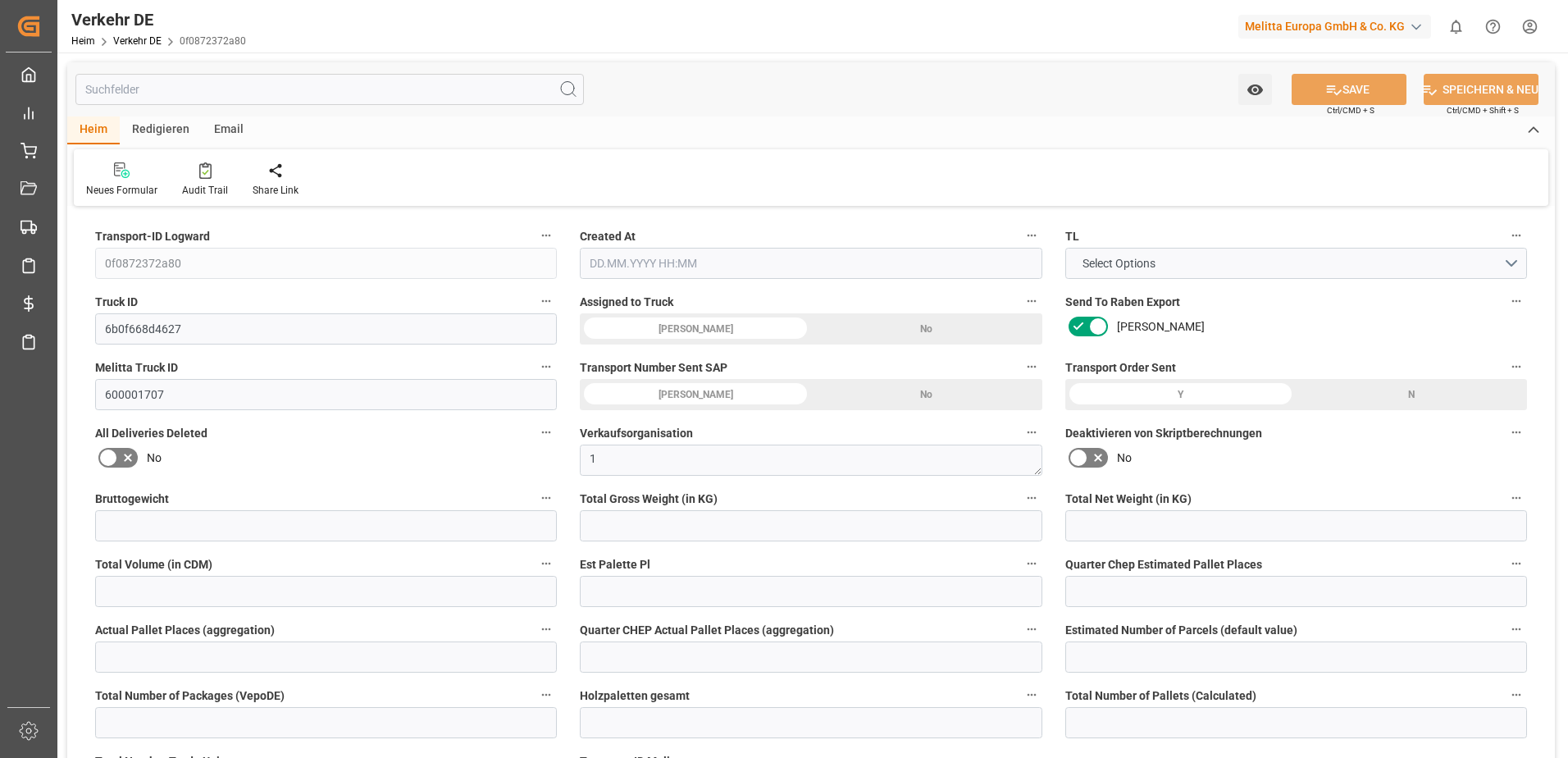
type input "0"
type input "1"
type input "0"
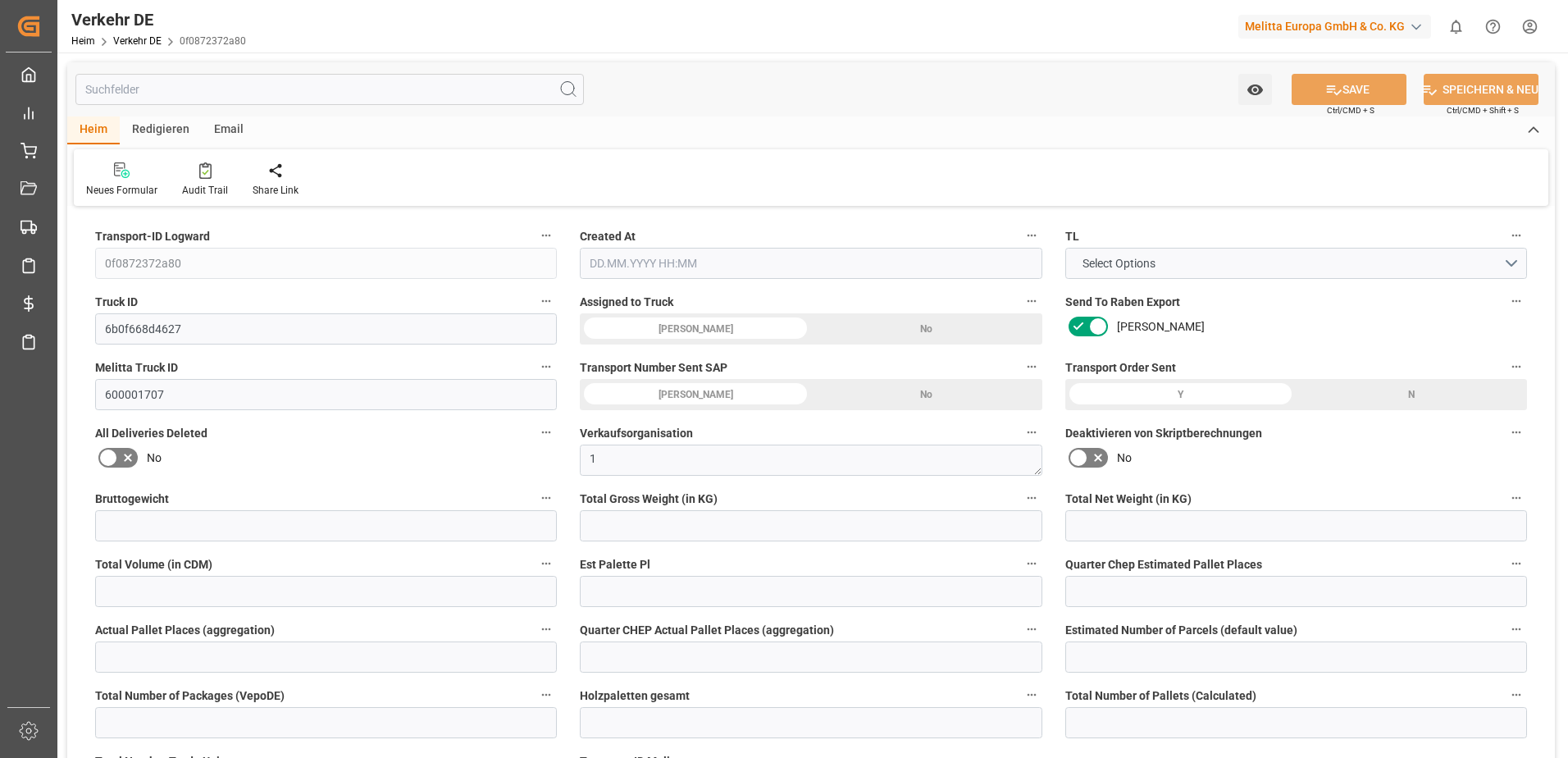
type input "49"
type input "110.046"
type input "61.229"
type input "[DATE] 21:03"
type input "[DATE]"
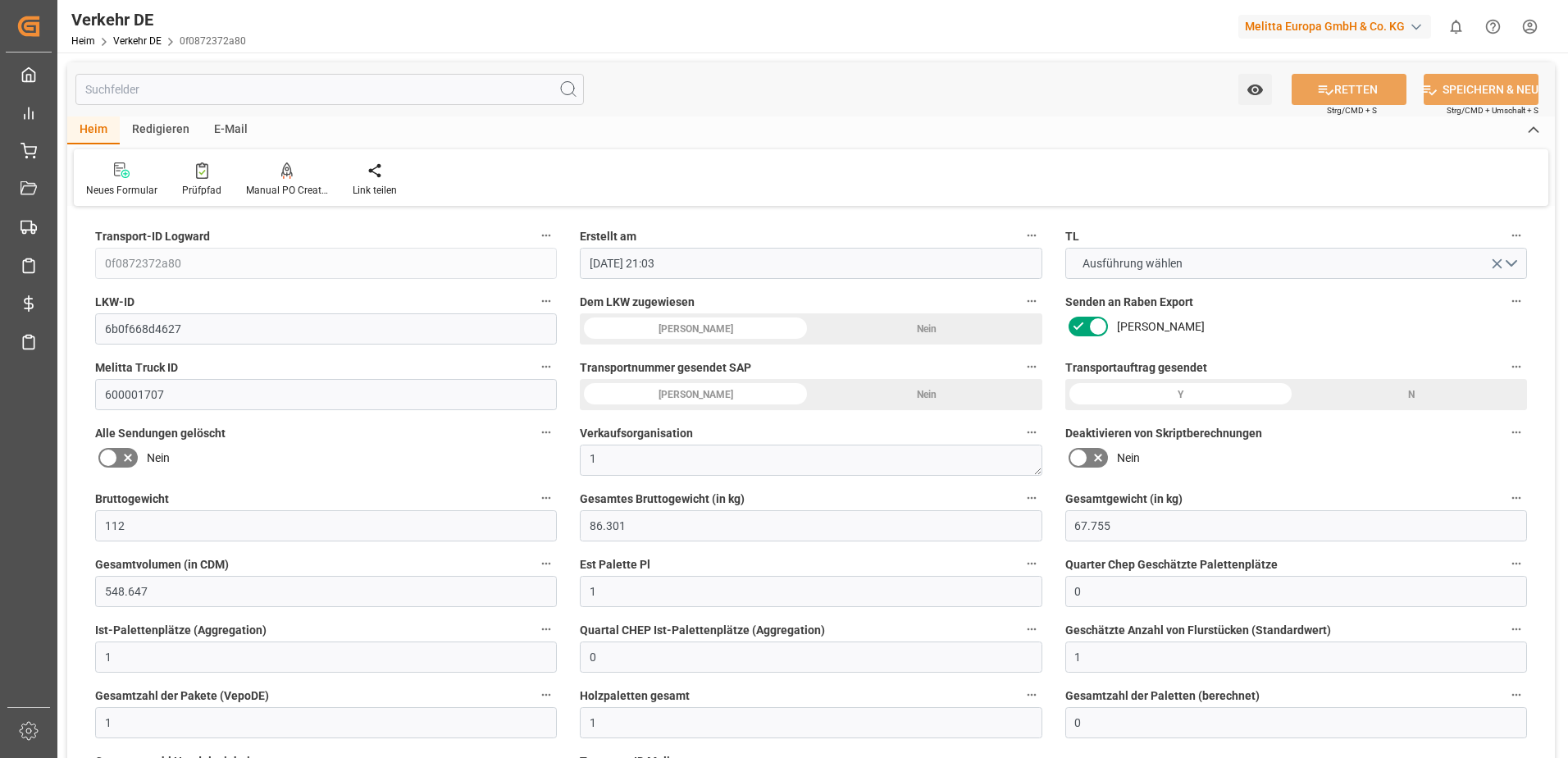
type input "[DATE]"
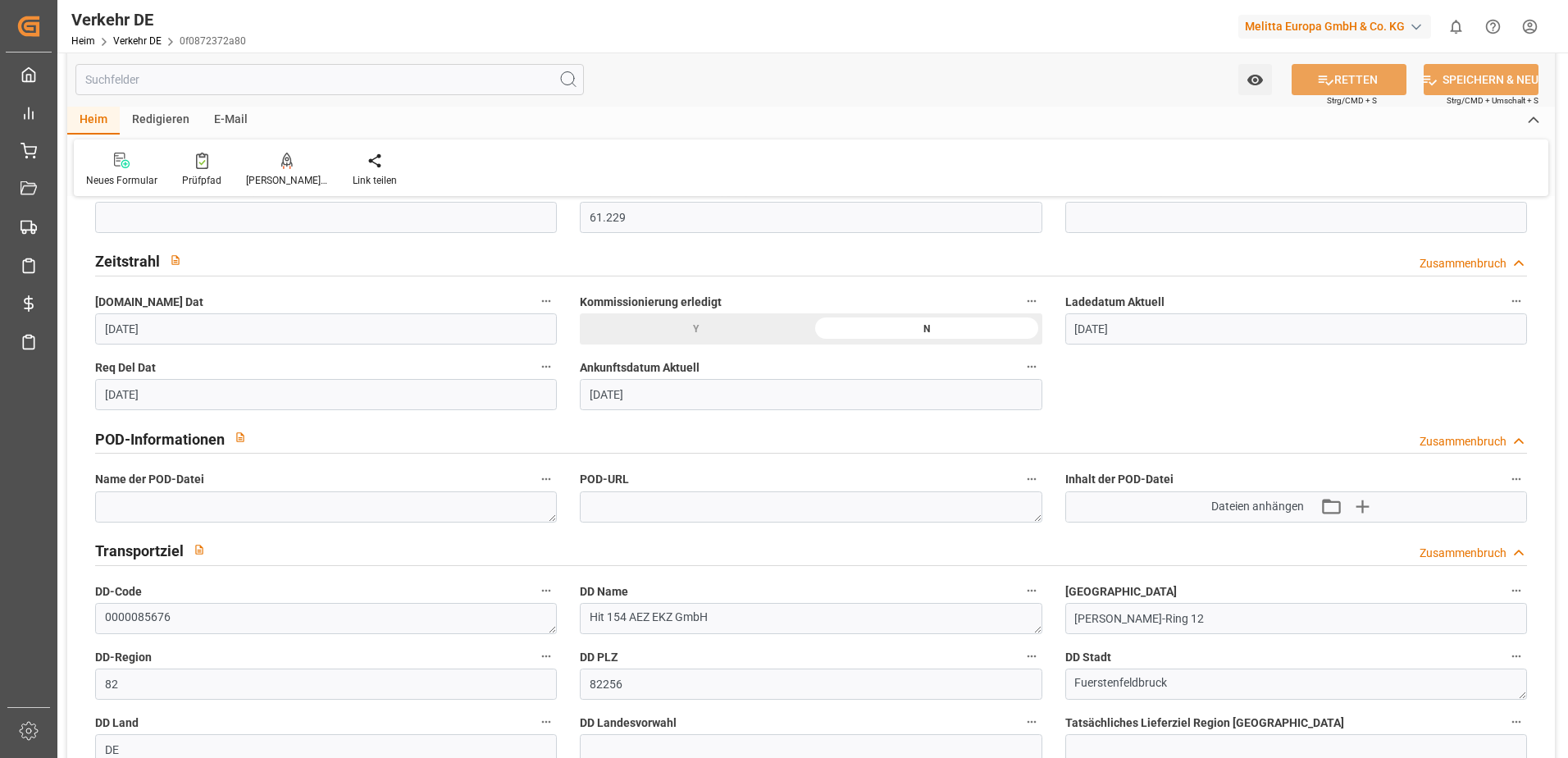
scroll to position [820, 0]
